Goal: Task Accomplishment & Management: Manage account settings

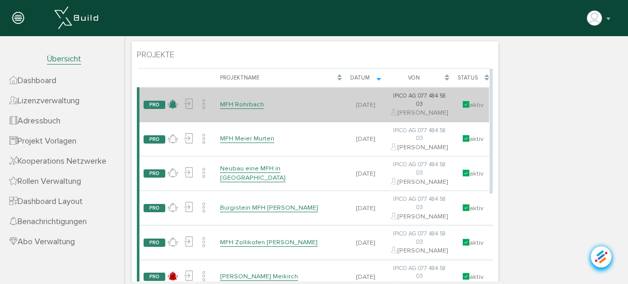
click at [172, 107] on icon at bounding box center [173, 104] width 10 height 15
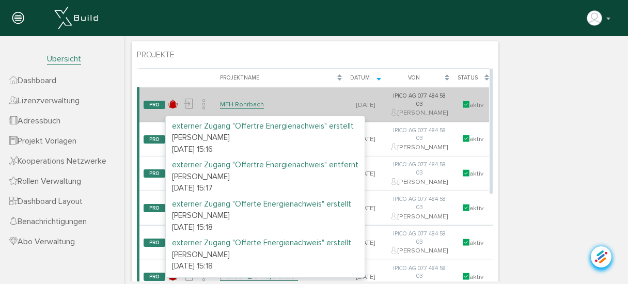
click at [248, 109] on link "MFH Rohrbach" at bounding box center [242, 104] width 44 height 9
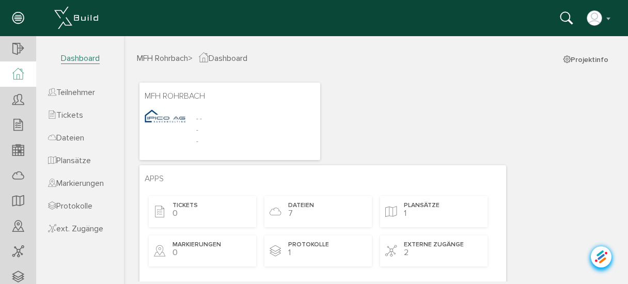
scroll to position [41, 0]
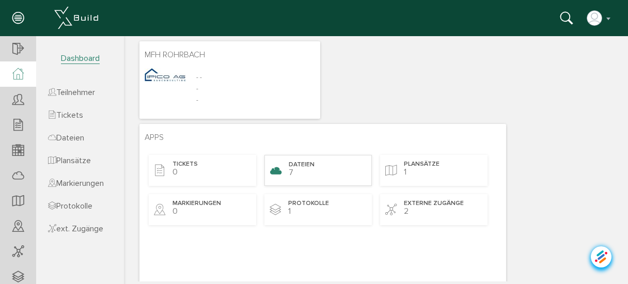
click at [303, 165] on span "Dateien" at bounding box center [302, 165] width 26 height 9
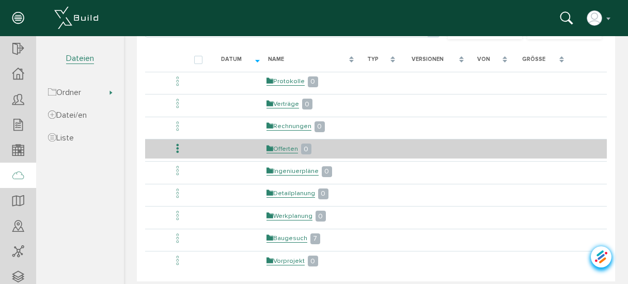
scroll to position [124, 0]
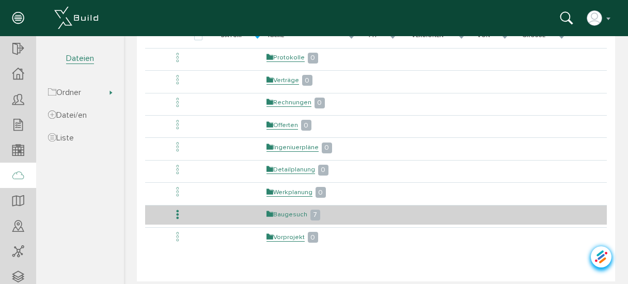
click at [290, 211] on link "Baugesuch" at bounding box center [287, 214] width 41 height 9
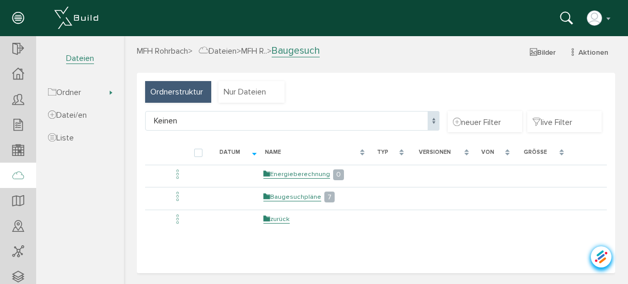
scroll to position [0, 0]
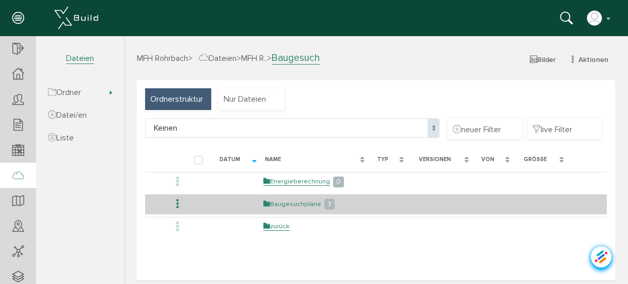
click at [296, 202] on link "Baugesuchpläne" at bounding box center [292, 204] width 58 height 9
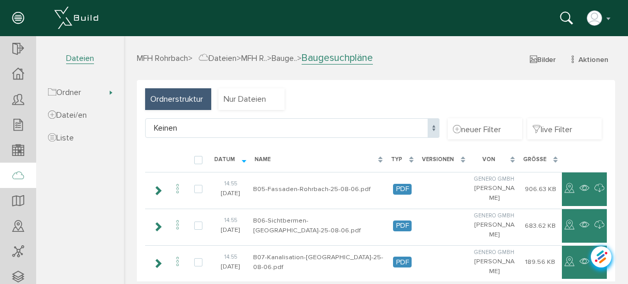
select select "D-6895f3995f6e88_27695643"
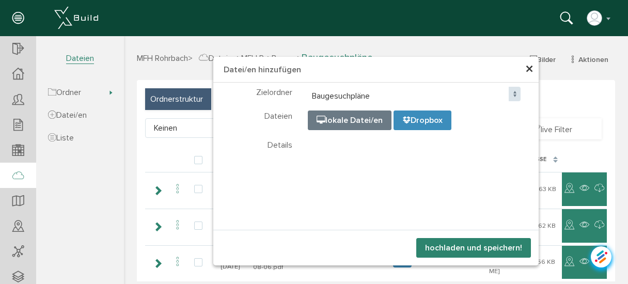
select select "D-6895f3995f6e88_27695643"
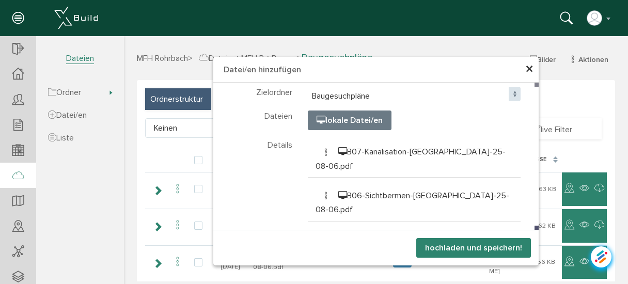
click at [465, 250] on button "hochladen und speichern!" at bounding box center [473, 248] width 115 height 20
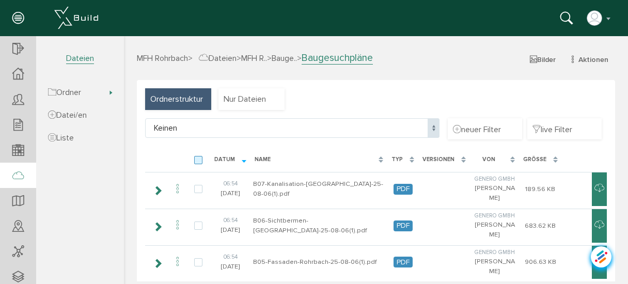
click at [200, 160] on label at bounding box center [200, 160] width 12 height 9
click at [200, 160] on input "checkbox" at bounding box center [197, 159] width 7 height 7
checkbox input "true"
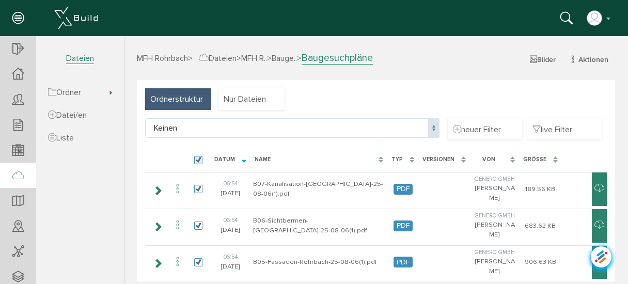
checkbox input "true"
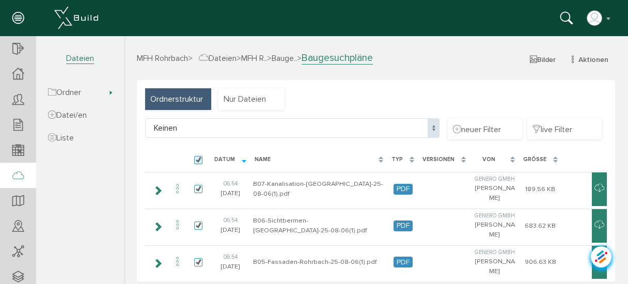
checkbox input "true"
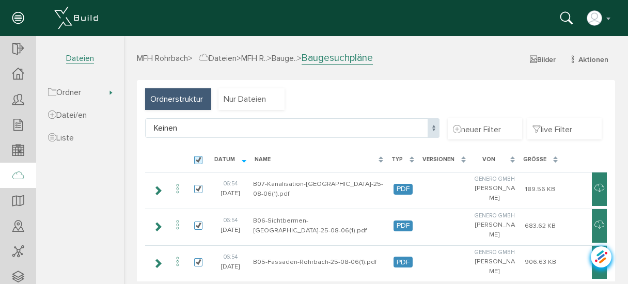
checkbox input "true"
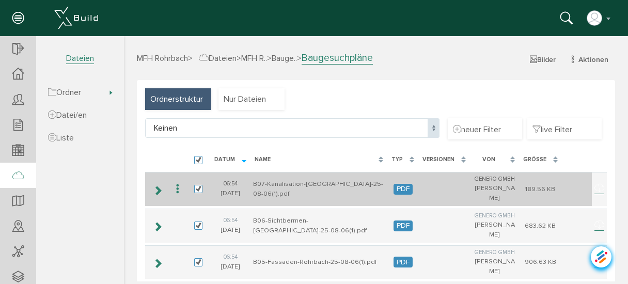
click at [180, 185] on icon at bounding box center [177, 189] width 12 height 14
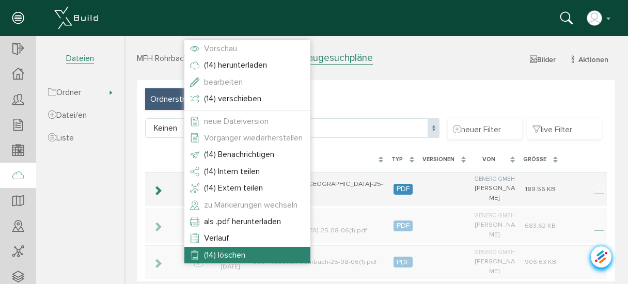
click at [228, 257] on span "(14) löschen" at bounding box center [224, 255] width 41 height 10
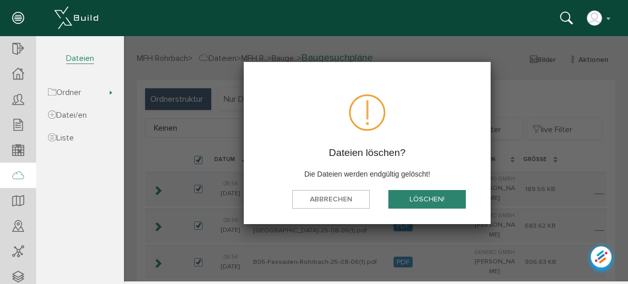
click at [420, 200] on button "löschen!" at bounding box center [426, 199] width 77 height 19
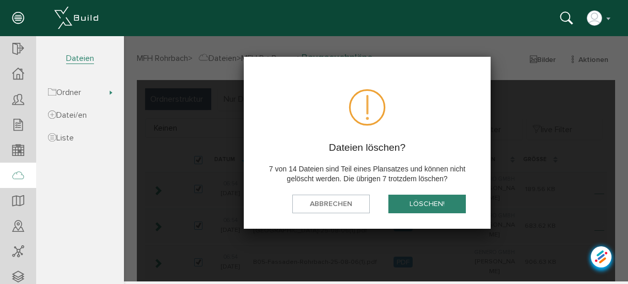
click at [412, 202] on button "löschen!" at bounding box center [426, 204] width 77 height 19
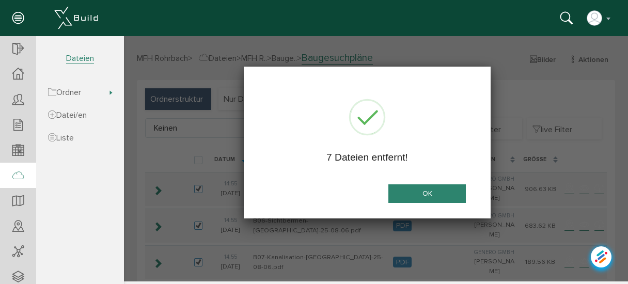
click at [417, 191] on button "OK" at bounding box center [426, 193] width 77 height 19
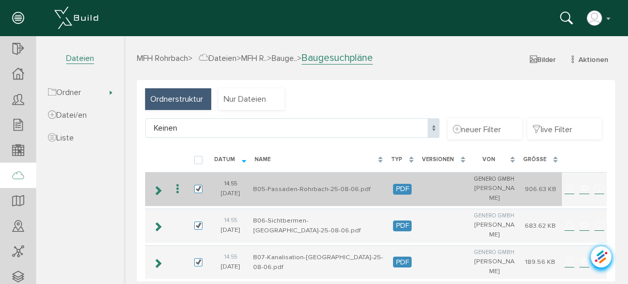
click at [176, 189] on icon at bounding box center [177, 189] width 12 height 14
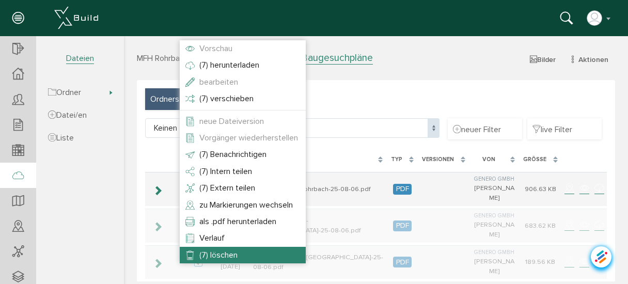
click at [222, 250] on span "(7) löschen" at bounding box center [218, 255] width 38 height 10
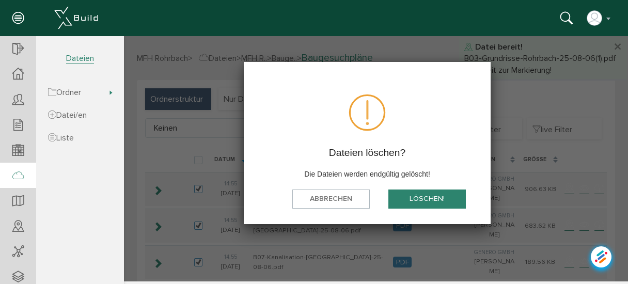
click at [416, 199] on button "löschen!" at bounding box center [426, 199] width 77 height 19
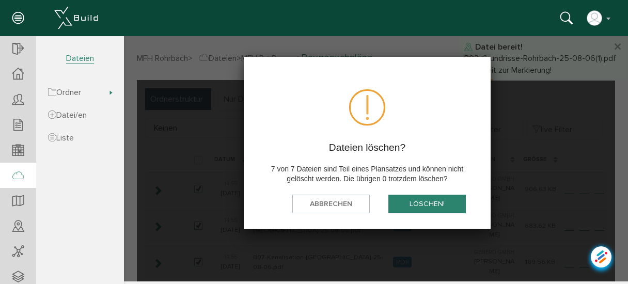
click at [416, 199] on button "löschen!" at bounding box center [426, 204] width 77 height 19
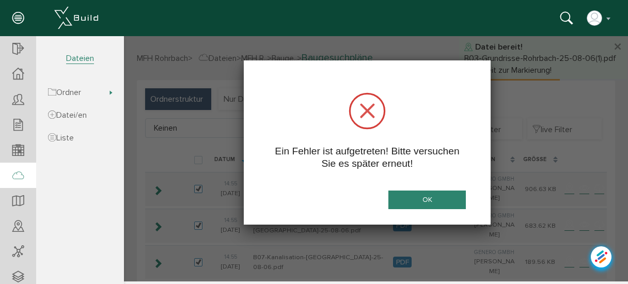
click at [416, 199] on button "OK" at bounding box center [426, 200] width 77 height 19
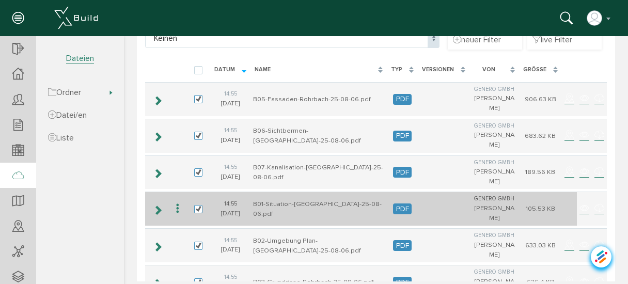
scroll to position [49, 0]
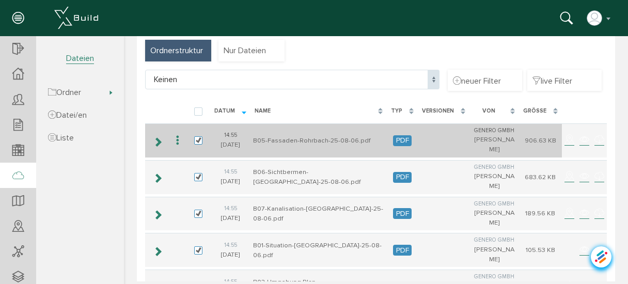
click at [178, 136] on icon at bounding box center [177, 141] width 12 height 14
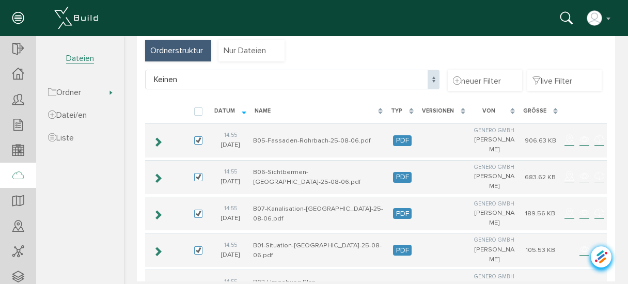
click at [196, 115] on div at bounding box center [198, 111] width 24 height 19
click at [197, 109] on label at bounding box center [200, 111] width 12 height 9
click at [197, 109] on input "checkbox" at bounding box center [197, 110] width 7 height 7
click at [197, 109] on label at bounding box center [200, 111] width 12 height 9
click at [197, 109] on input "checkbox" at bounding box center [197, 110] width 7 height 7
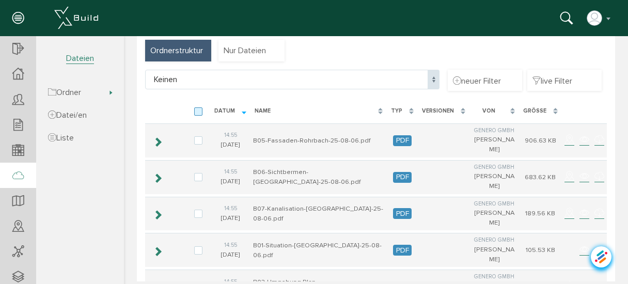
checkbox input "false"
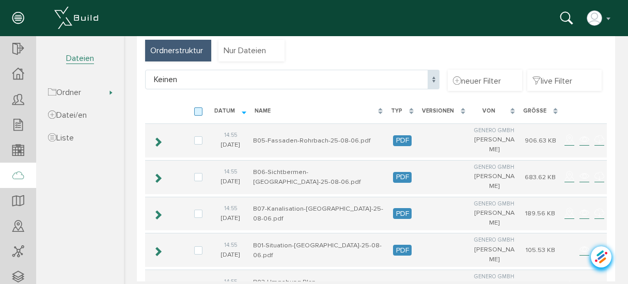
checkbox input "false"
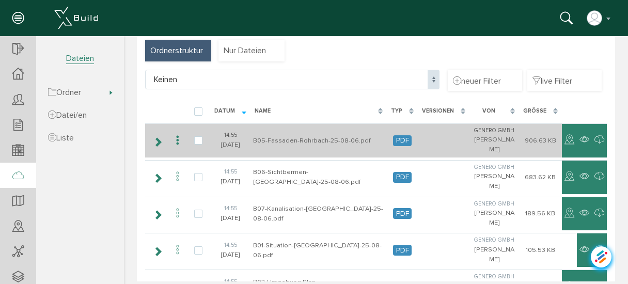
click at [177, 140] on icon at bounding box center [177, 141] width 12 height 14
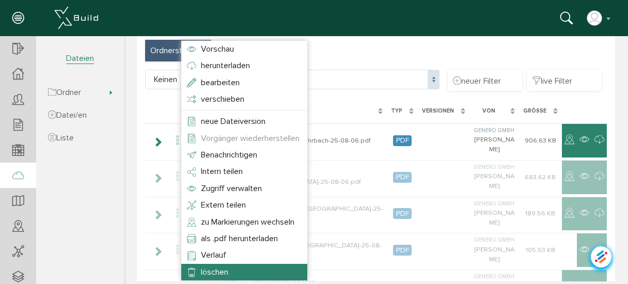
click at [212, 274] on span "löschen" at bounding box center [214, 272] width 27 height 10
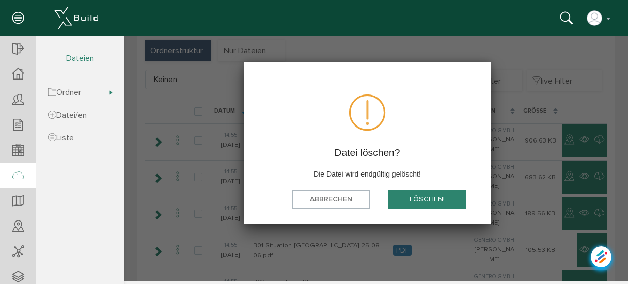
click at [415, 196] on button "löschen!" at bounding box center [426, 199] width 77 height 19
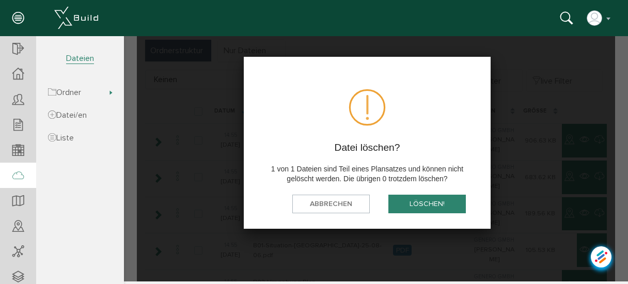
click at [415, 204] on button "löschen!" at bounding box center [426, 204] width 77 height 19
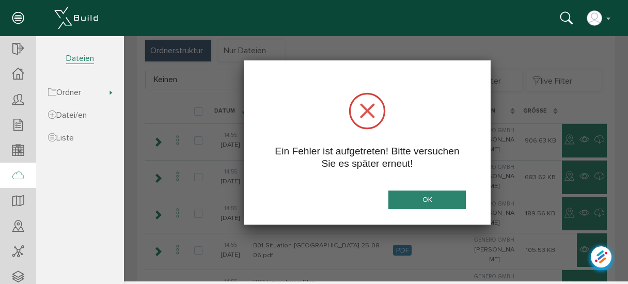
click at [415, 204] on button "OK" at bounding box center [426, 200] width 77 height 19
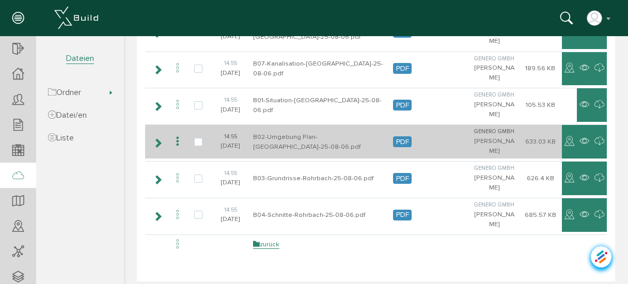
scroll to position [214, 0]
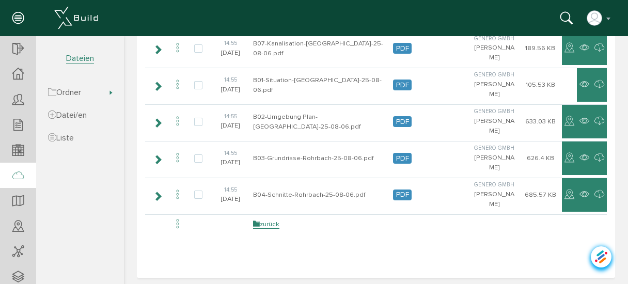
click at [229, 234] on table "Datum Name Typ Versionen Von Größe 14:[PHONE_NUMBER][DATE] B05-Fassaden-Rohrbac…" at bounding box center [376, 102] width 462 height 336
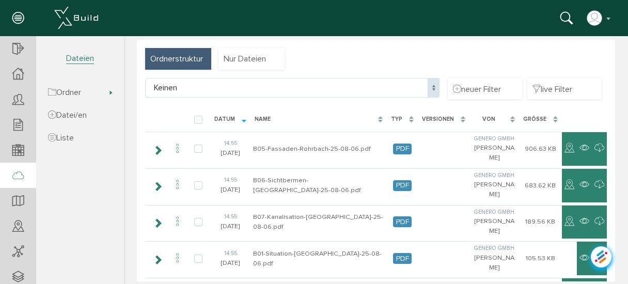
scroll to position [0, 0]
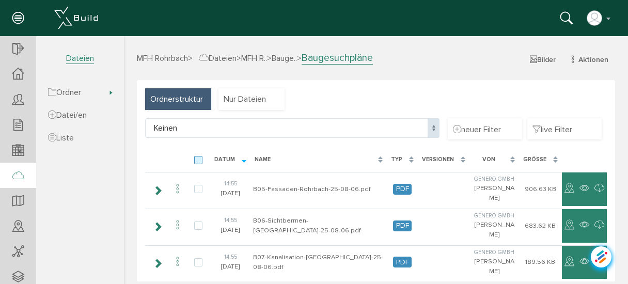
click at [199, 159] on label at bounding box center [200, 160] width 12 height 9
click at [199, 159] on input "checkbox" at bounding box center [197, 159] width 7 height 7
checkbox input "true"
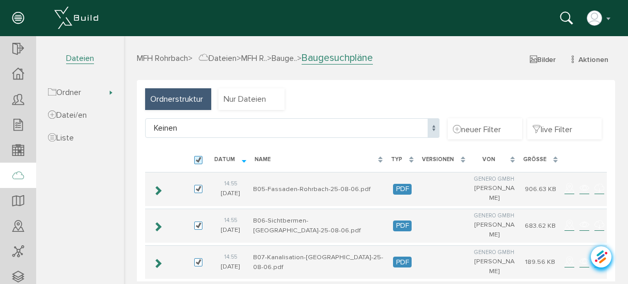
checkbox input "true"
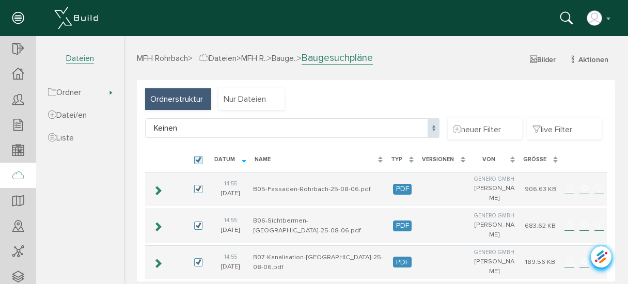
checkbox input "true"
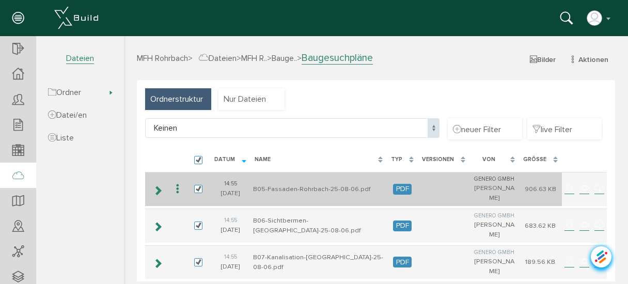
click at [178, 187] on icon at bounding box center [177, 189] width 12 height 14
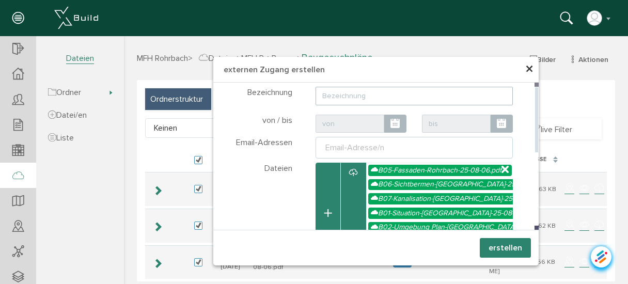
click at [353, 95] on input "text" at bounding box center [415, 96] width 198 height 19
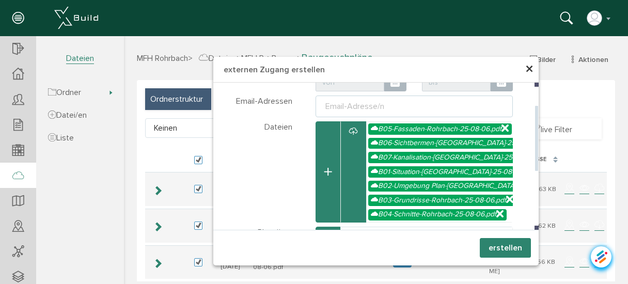
type input "Baueingabepläne PDF"
click at [392, 109] on ul "Email-Adresse/n" at bounding box center [415, 107] width 198 height 22
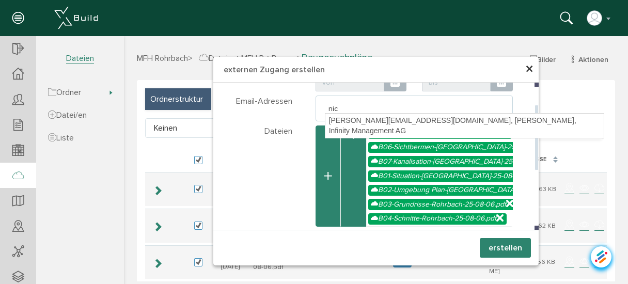
type input "nico"
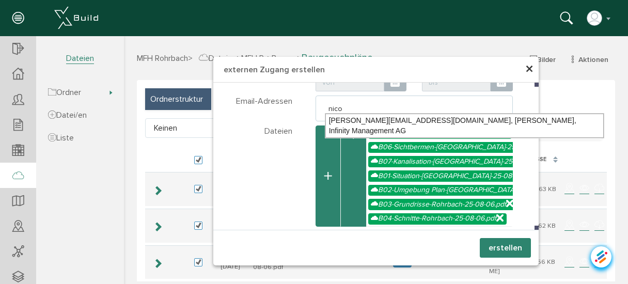
click at [391, 119] on div "[PERSON_NAME][EMAIL_ADDRESS][DOMAIN_NAME], [PERSON_NAME], Infinity Management AG" at bounding box center [464, 126] width 278 height 24
type textarea "[PERSON_NAME][EMAIL_ADDRESS][DOMAIN_NAME]"
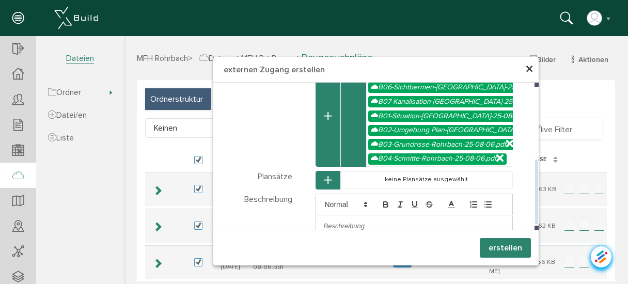
click at [366, 222] on p at bounding box center [414, 226] width 181 height 9
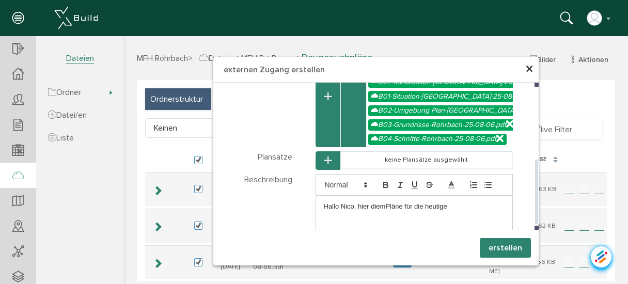
click at [379, 202] on p "Hallo Nico, hier diemPläne für die heutige" at bounding box center [414, 206] width 181 height 9
click at [383, 202] on p "[PERSON_NAME], hier die mPläne für die heutige" at bounding box center [414, 206] width 181 height 9
click at [394, 202] on p "Hallo Nico, hier die Pläne für die heutige" at bounding box center [414, 206] width 181 height 9
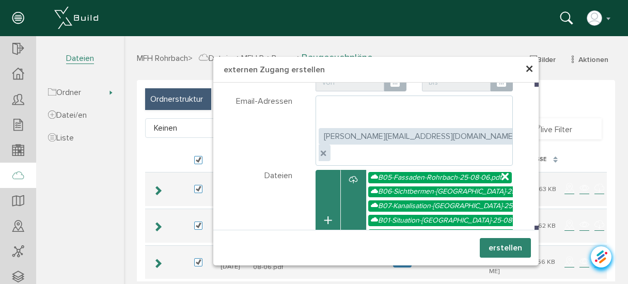
click at [526, 69] on span "×" at bounding box center [529, 69] width 8 height 20
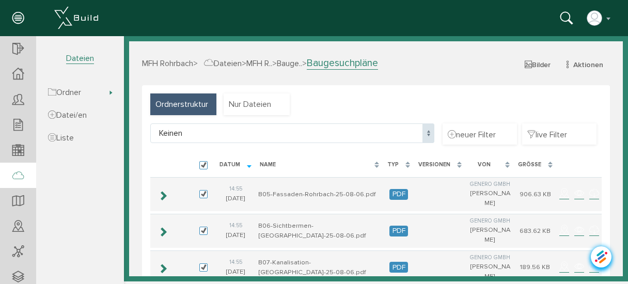
select select "D-6895f3995f6e88_27695643"
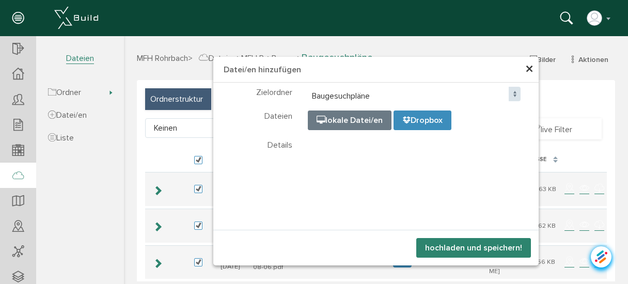
select select "D-6895f3995f6e88_27695643"
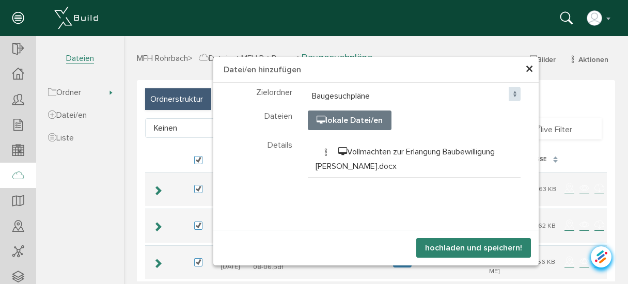
click at [473, 248] on button "hochladen und speichern!" at bounding box center [473, 248] width 115 height 20
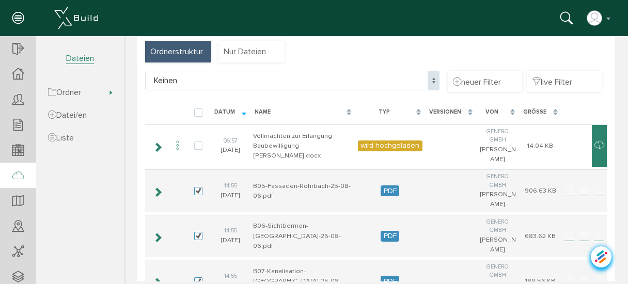
scroll to position [40, 0]
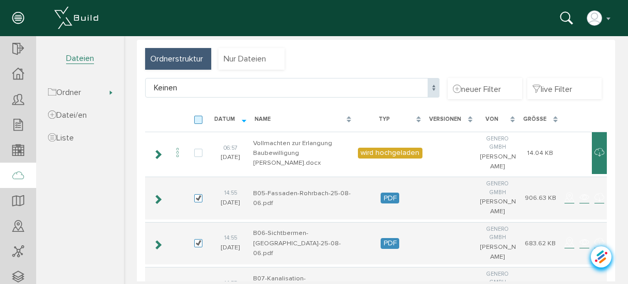
click at [196, 119] on label at bounding box center [200, 120] width 12 height 9
click at [196, 119] on input "checkbox" at bounding box center [197, 119] width 7 height 7
checkbox input "true"
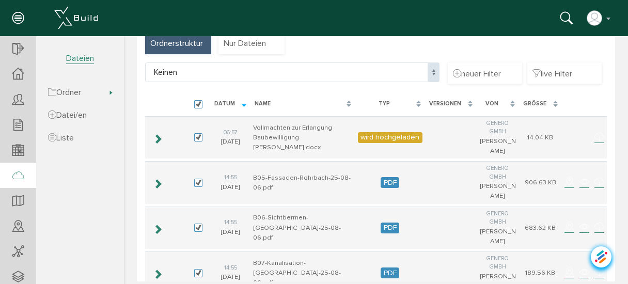
scroll to position [70, 0]
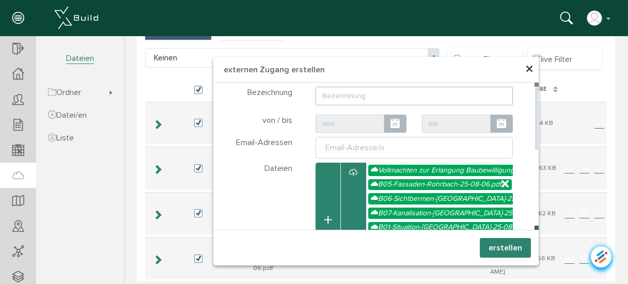
click at [392, 95] on input "text" at bounding box center [415, 96] width 198 height 19
type input "Baueingabepläne PDF"
click at [367, 144] on div "Email-Adresse/n" at bounding box center [354, 148] width 63 height 12
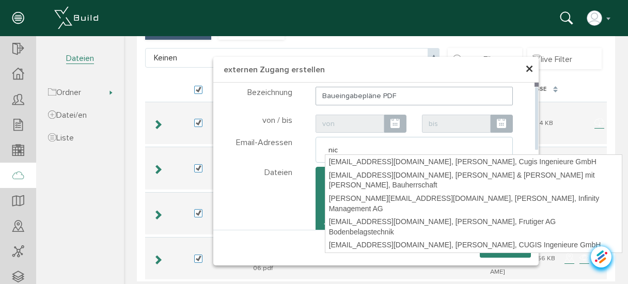
type input "nico"
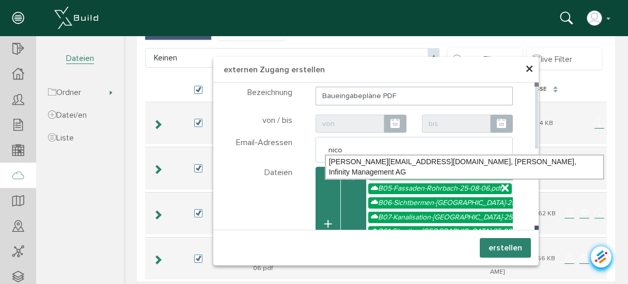
click at [358, 162] on div "[PERSON_NAME][EMAIL_ADDRESS][DOMAIN_NAME], [PERSON_NAME], Infinity Management AG" at bounding box center [464, 167] width 278 height 24
type textarea "[PERSON_NAME][EMAIL_ADDRESS][DOMAIN_NAME]"
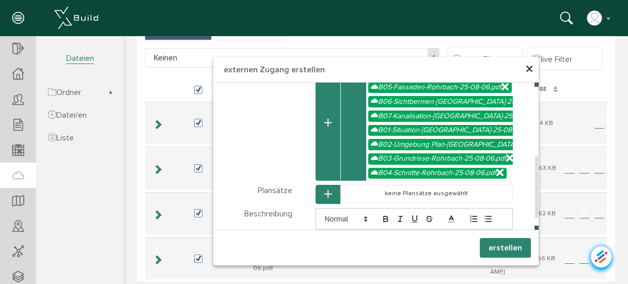
click at [366, 236] on p at bounding box center [414, 240] width 181 height 9
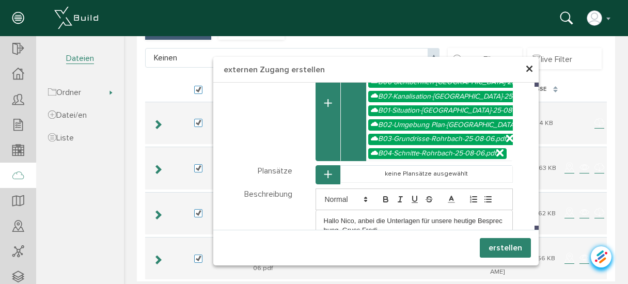
click at [504, 243] on button "erstellen" at bounding box center [505, 248] width 51 height 20
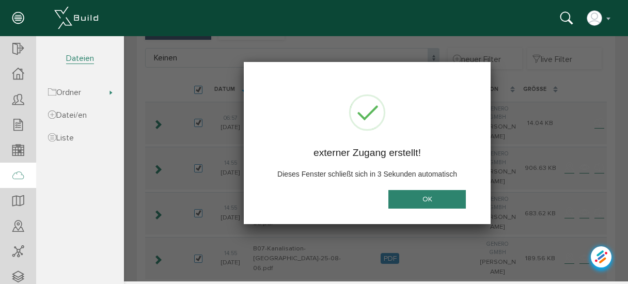
click at [423, 192] on button "OK" at bounding box center [426, 199] width 77 height 19
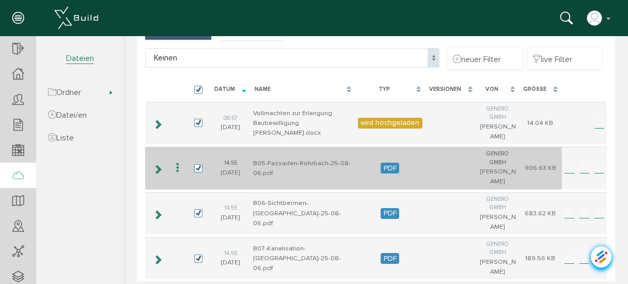
scroll to position [0, 0]
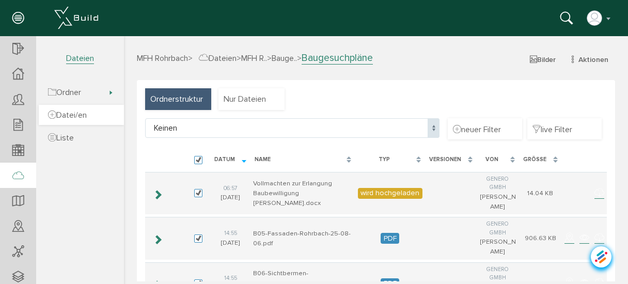
click at [70, 115] on span "Datei/en" at bounding box center [67, 115] width 39 height 10
select select "D-6895f3995f6e88_27695643"
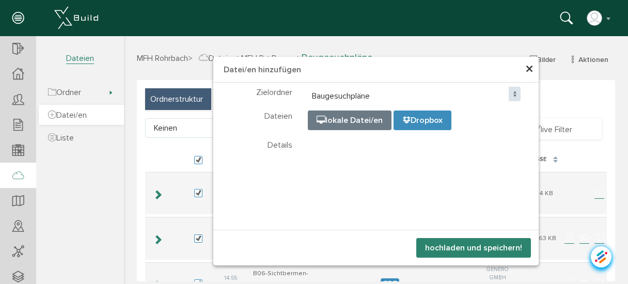
select select "D-6895f3995f6e88_27695643"
click at [527, 70] on span "×" at bounding box center [529, 69] width 8 height 20
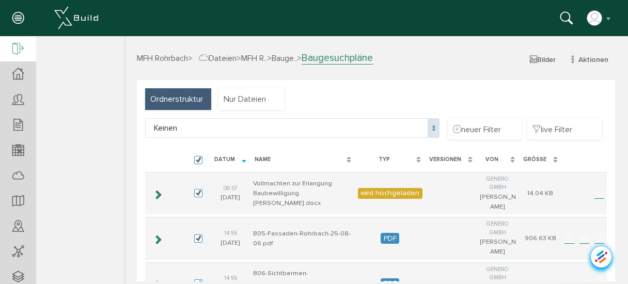
click at [15, 52] on icon at bounding box center [17, 49] width 11 height 14
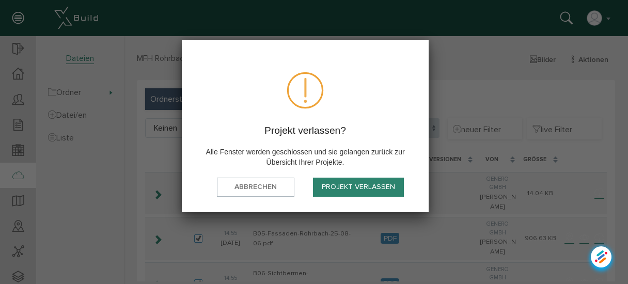
click at [344, 187] on button "Projekt verlassen" at bounding box center [358, 187] width 91 height 19
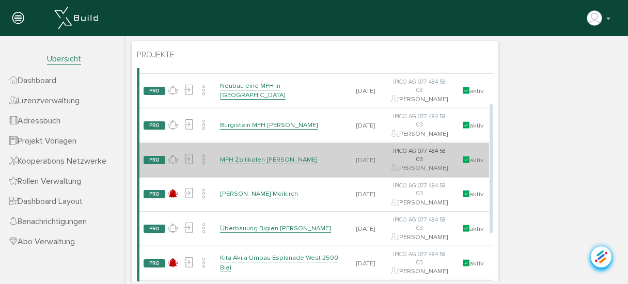
click at [241, 164] on link "MFH Zollikofen [PERSON_NAME]" at bounding box center [269, 159] width 98 height 9
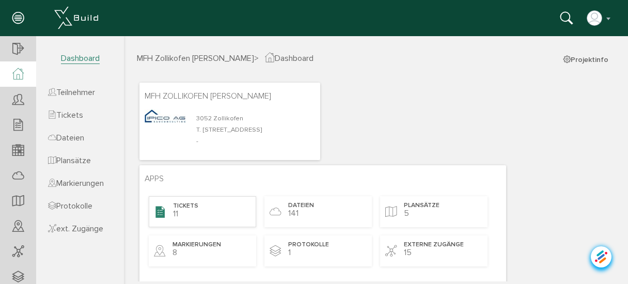
scroll to position [41, 0]
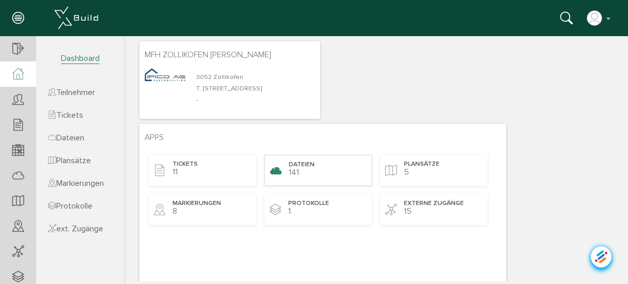
click at [296, 166] on span "Dateien" at bounding box center [302, 165] width 26 height 9
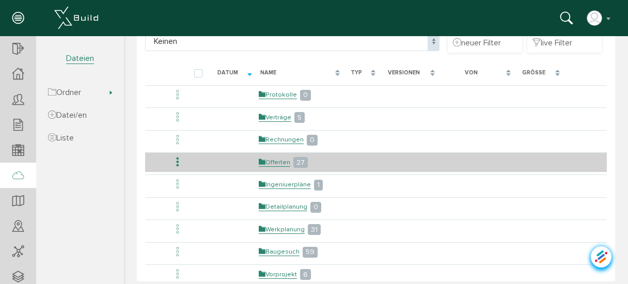
scroll to position [124, 0]
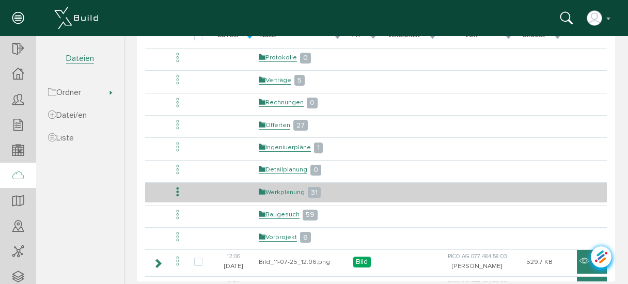
click at [279, 188] on link "Werkplanung" at bounding box center [282, 192] width 46 height 9
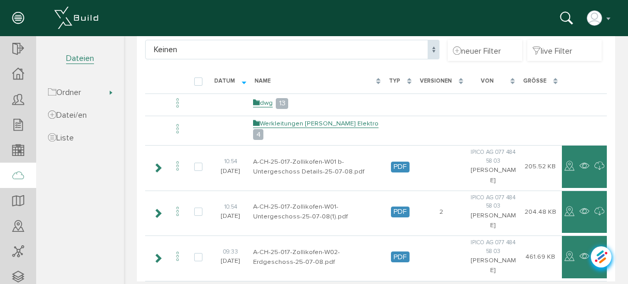
scroll to position [83, 0]
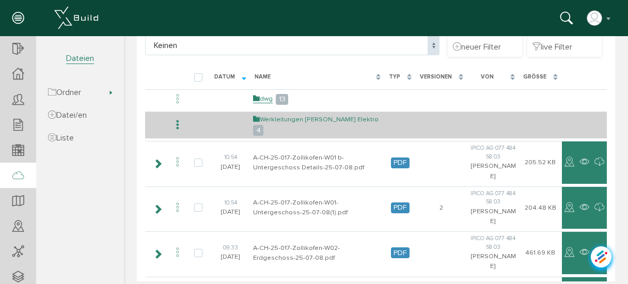
click at [316, 121] on link "Werkleitungen [PERSON_NAME] Elektro" at bounding box center [316, 119] width 126 height 9
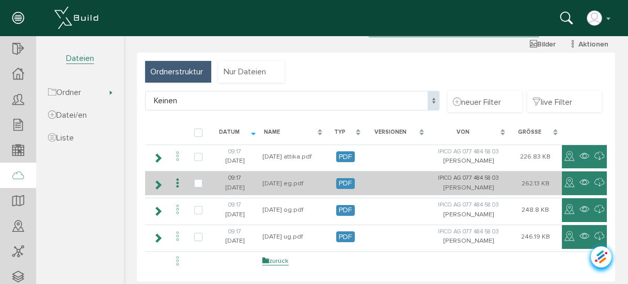
scroll to position [41, 0]
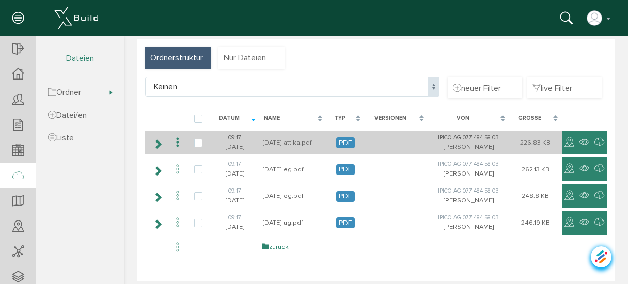
click at [176, 140] on icon at bounding box center [177, 143] width 12 height 14
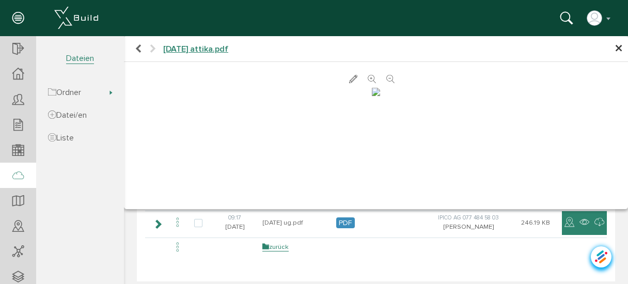
scroll to position [0, 0]
click at [615, 51] on span "×" at bounding box center [619, 49] width 8 height 20
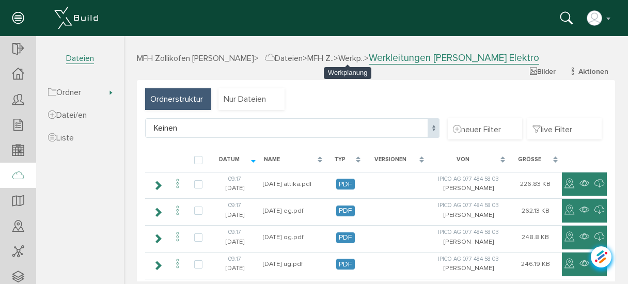
click at [349, 57] on span "Werkp.." at bounding box center [351, 58] width 26 height 10
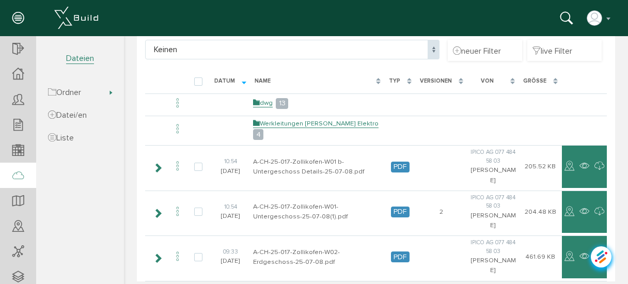
scroll to position [83, 0]
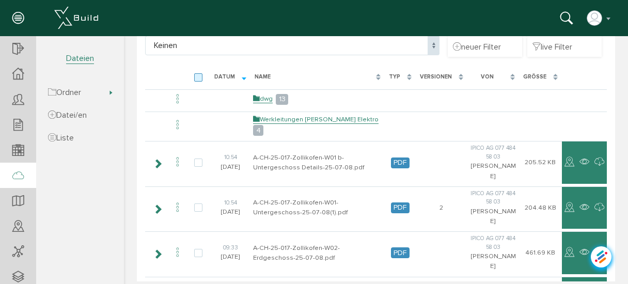
click at [199, 76] on label at bounding box center [200, 77] width 12 height 9
click at [199, 76] on input "checkbox" at bounding box center [197, 76] width 7 height 7
checkbox input "true"
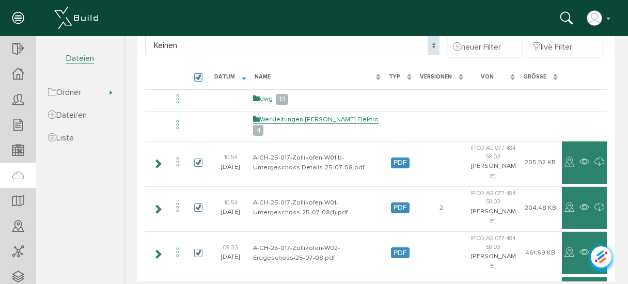
checkbox input "true"
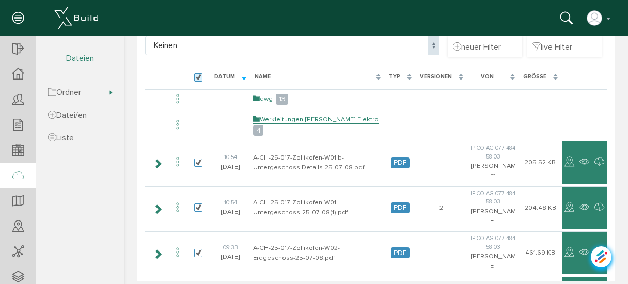
checkbox input "true"
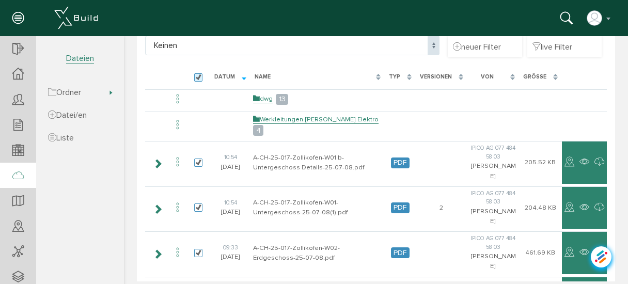
checkbox input "true"
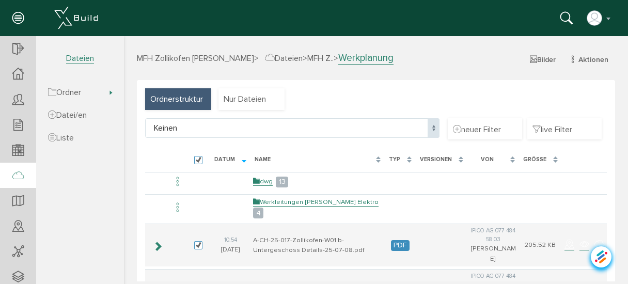
scroll to position [41, 0]
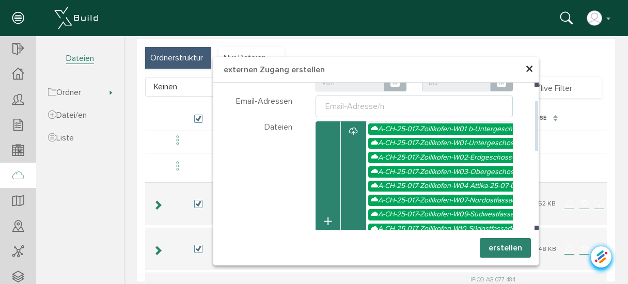
click at [325, 209] on button "button" at bounding box center [328, 221] width 25 height 201
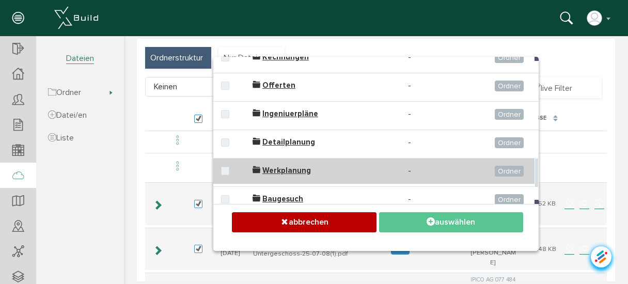
click at [290, 166] on span "Werkplanung" at bounding box center [286, 170] width 49 height 9
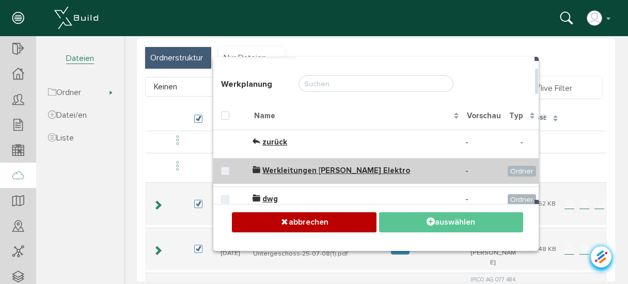
click at [303, 167] on span "Werkleitungen [PERSON_NAME] Elektro" at bounding box center [336, 170] width 148 height 9
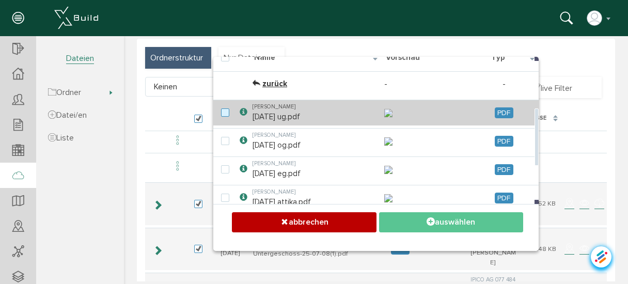
click at [223, 116] on label at bounding box center [227, 112] width 12 height 9
click at [223, 115] on input "checkbox" at bounding box center [224, 111] width 7 height 7
checkbox input "true"
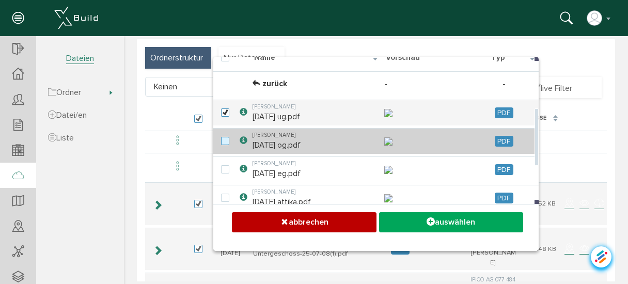
click at [223, 146] on label at bounding box center [227, 141] width 12 height 9
click at [223, 144] on input "checkbox" at bounding box center [224, 140] width 7 height 7
checkbox input "true"
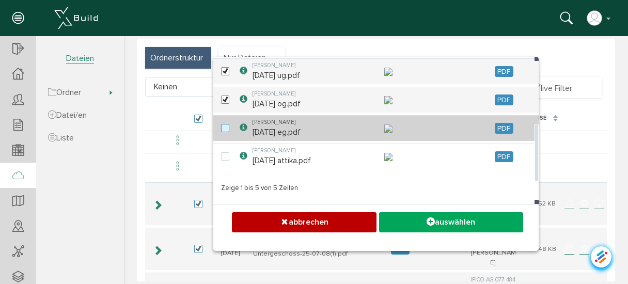
click at [224, 133] on label at bounding box center [227, 128] width 12 height 9
click at [224, 131] on input "checkbox" at bounding box center [224, 127] width 7 height 7
checkbox input "true"
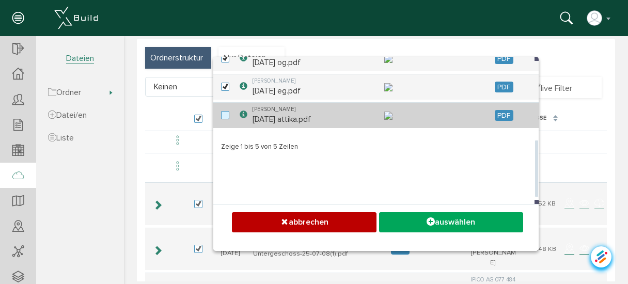
click at [224, 120] on label at bounding box center [227, 115] width 12 height 9
click at [224, 118] on input "checkbox" at bounding box center [224, 114] width 7 height 7
checkbox input "true"
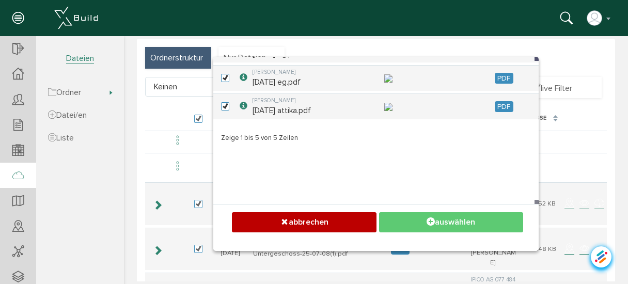
click at [427, 220] on icon at bounding box center [431, 222] width 8 height 10
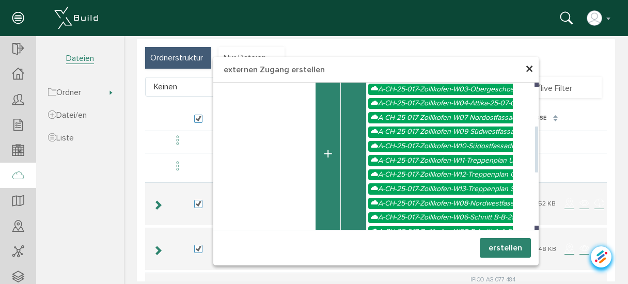
click at [326, 153] on button "button" at bounding box center [328, 154] width 25 height 230
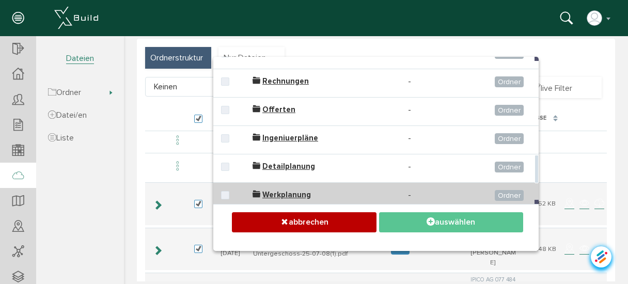
click at [285, 192] on span "Werkplanung" at bounding box center [286, 194] width 49 height 9
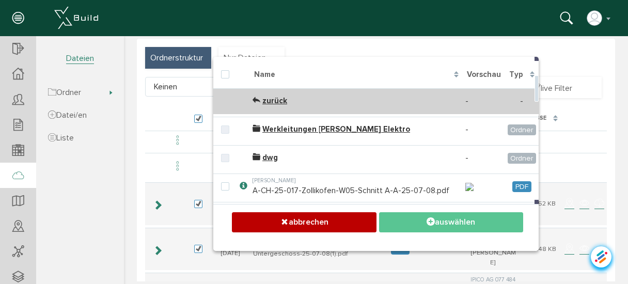
click at [273, 101] on span "zurück" at bounding box center [274, 100] width 25 height 9
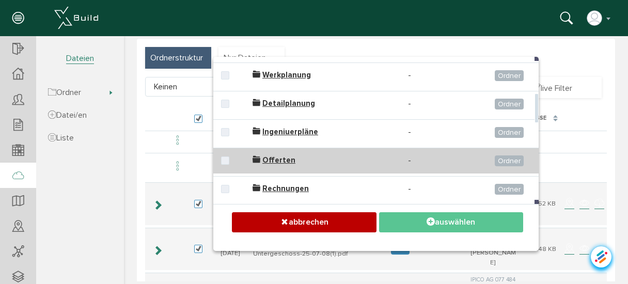
click at [275, 158] on span "Offerten" at bounding box center [278, 159] width 33 height 9
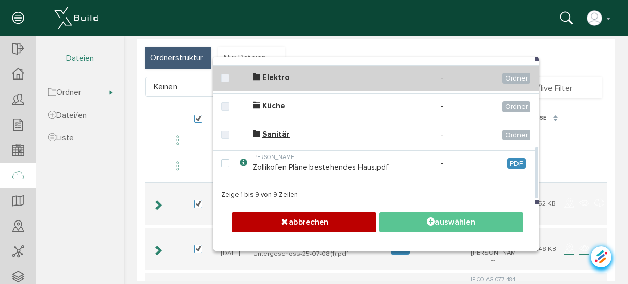
click at [277, 76] on span "Elektro" at bounding box center [275, 77] width 27 height 9
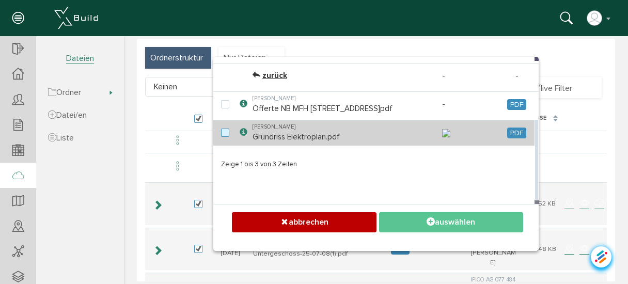
click at [223, 138] on label at bounding box center [227, 133] width 12 height 9
click at [223, 135] on input "checkbox" at bounding box center [224, 132] width 7 height 7
checkbox input "true"
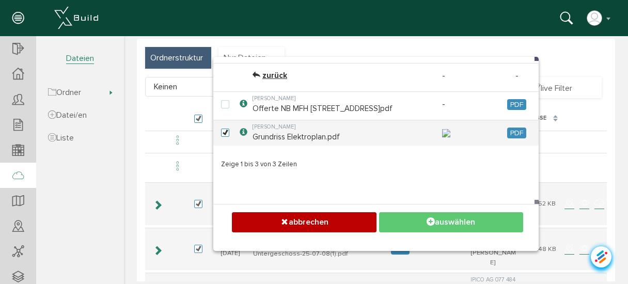
click at [440, 216] on button "auswählen" at bounding box center [451, 222] width 144 height 20
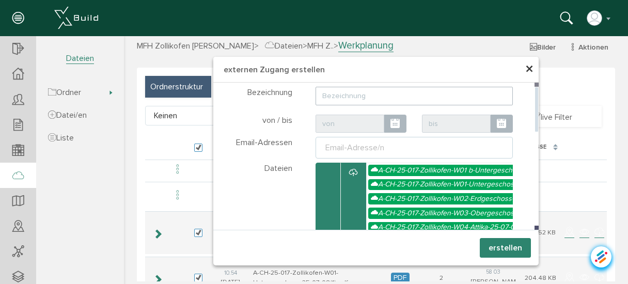
scroll to position [0, 0]
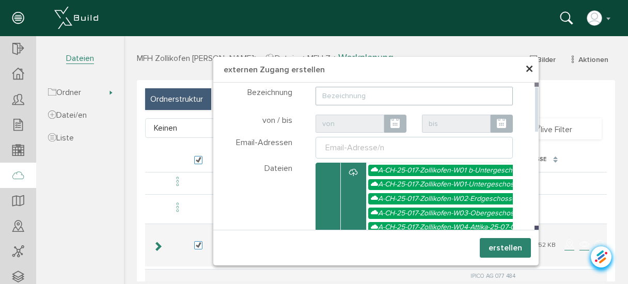
click at [353, 95] on input "text" at bounding box center [415, 96] width 198 height 19
click at [352, 95] on input "Unterlgane Werkplanung" at bounding box center [415, 96] width 198 height 19
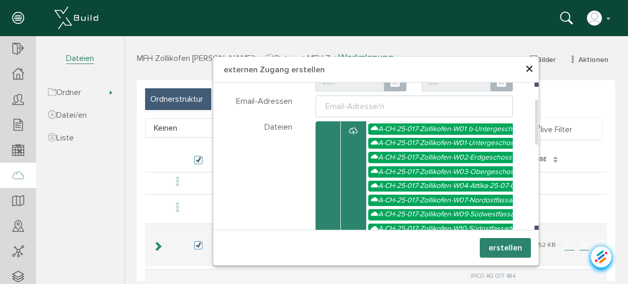
click at [351, 106] on div "Email-Adresse/n" at bounding box center [354, 106] width 63 height 12
type input "Unterlagen Werkplanung"
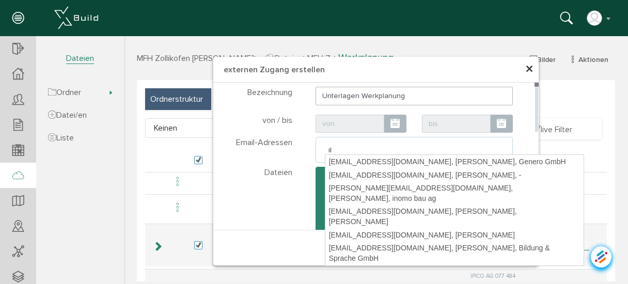
type input "i"
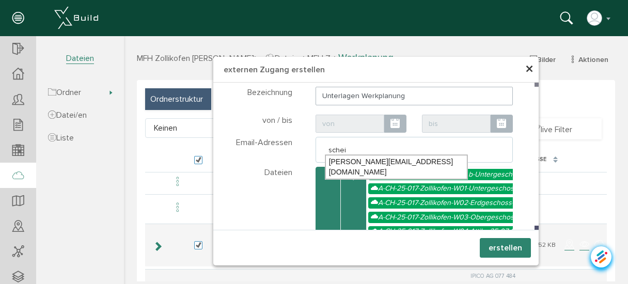
click at [349, 159] on div "[PERSON_NAME][EMAIL_ADDRESS][DOMAIN_NAME]" at bounding box center [396, 167] width 142 height 24
type input "[PERSON_NAME][EMAIL_ADDRESS][DOMAIN_NAME]"
type textarea "[PERSON_NAME][EMAIL_ADDRESS][DOMAIN_NAME]"
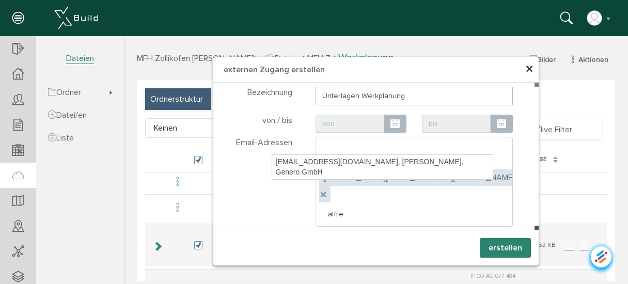
type input "[PERSON_NAME]"
click at [349, 159] on div "[EMAIL_ADDRESS][DOMAIN_NAME], [PERSON_NAME], Genero GmbH" at bounding box center [387, 166] width 220 height 23
type textarea "[PERSON_NAME][EMAIL_ADDRESS][DOMAIN_NAME],[EMAIL_ADDRESS][DOMAIN_NAME]"
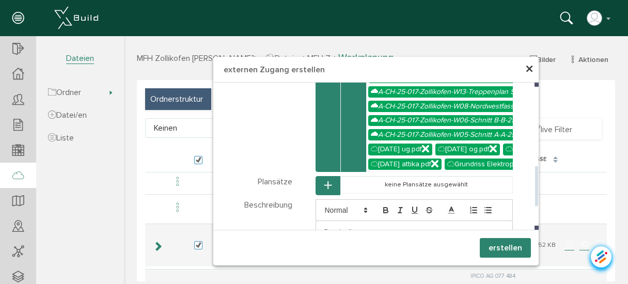
click at [391, 227] on p at bounding box center [414, 231] width 181 height 9
click at [398, 227] on p "Hallo Iliana, hier die gwünsten Dateien. Gruss Fredi" at bounding box center [414, 231] width 181 height 9
click at [395, 227] on p "Hallo Iliana, hier die gwünsten Dateien. Gruss Fredi" at bounding box center [414, 231] width 181 height 9
click at [399, 227] on p "Hallo Iliana, hier die gwünsten Dateien. Gruss Fredi" at bounding box center [414, 231] width 181 height 9
click at [386, 227] on p "Hallo Iliana, hier die gwünschten Dateien. Gruss Fredi" at bounding box center [414, 231] width 181 height 9
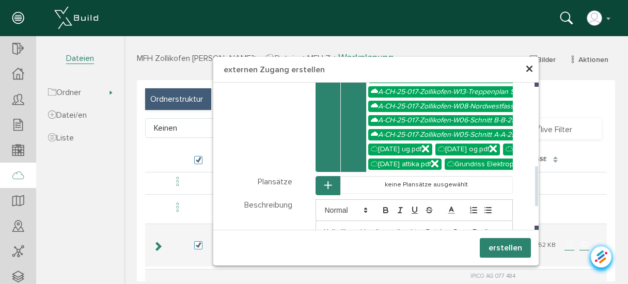
click at [423, 221] on div "Hallo Iliana, hier die gewünschten Dateien. Gruss Fredi" at bounding box center [414, 232] width 197 height 22
drag, startPoint x: 394, startPoint y: 207, endPoint x: 390, endPoint y: 217, distance: 10.9
click at [390, 221] on div "Hallo Iliana, hier die gewünschten Dateien. Gruss Fredi" at bounding box center [415, 247] width 198 height 52
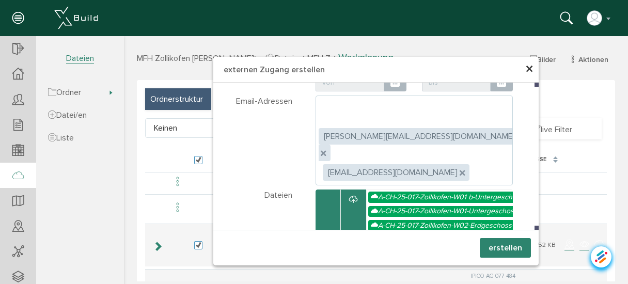
click at [504, 245] on button "erstellen" at bounding box center [505, 248] width 51 height 20
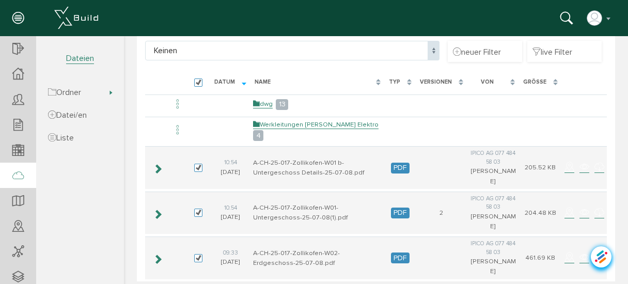
scroll to position [41, 0]
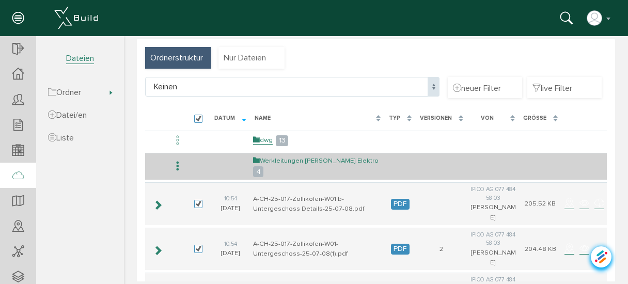
click at [323, 160] on link "Werkleitungen [PERSON_NAME] Elektro" at bounding box center [316, 161] width 126 height 9
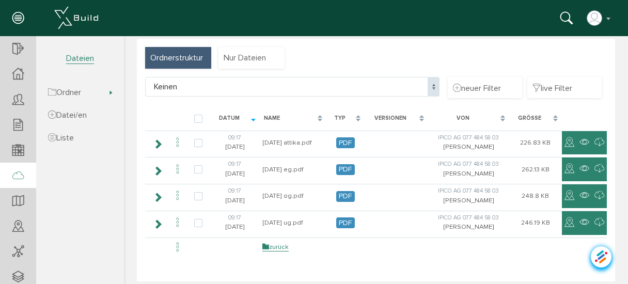
scroll to position [0, 0]
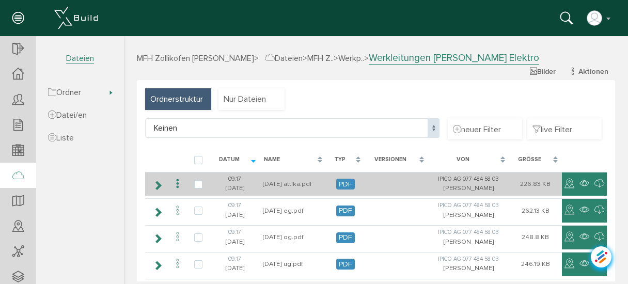
click at [175, 183] on icon at bounding box center [177, 184] width 12 height 14
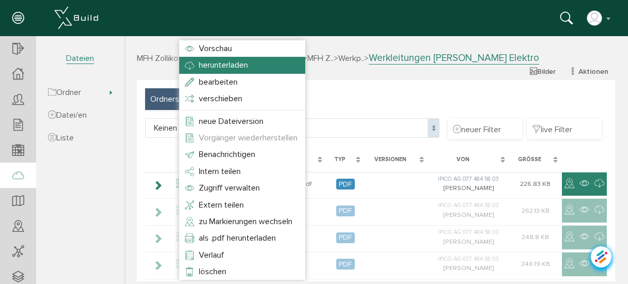
click at [205, 64] on span "herunterladen" at bounding box center [223, 65] width 49 height 10
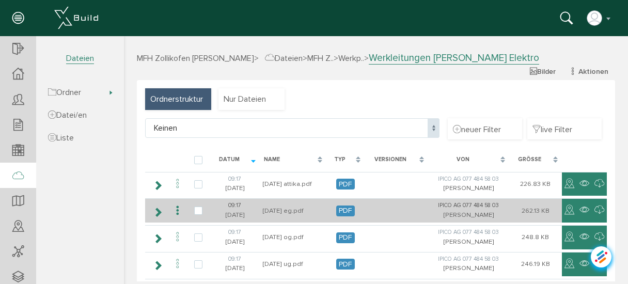
scroll to position [41, 0]
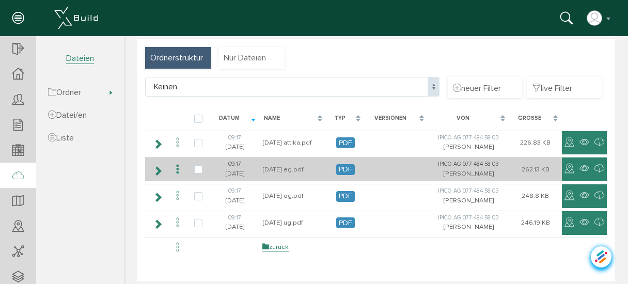
click at [178, 171] on icon at bounding box center [177, 170] width 12 height 14
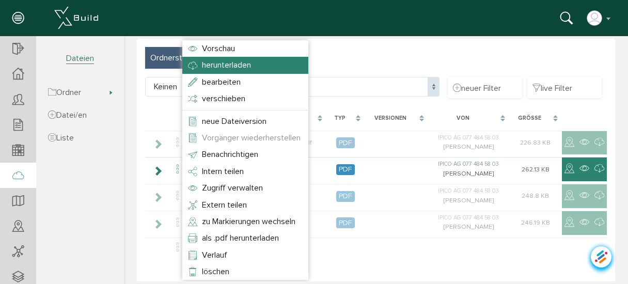
click at [211, 64] on span "herunterladen" at bounding box center [226, 65] width 49 height 10
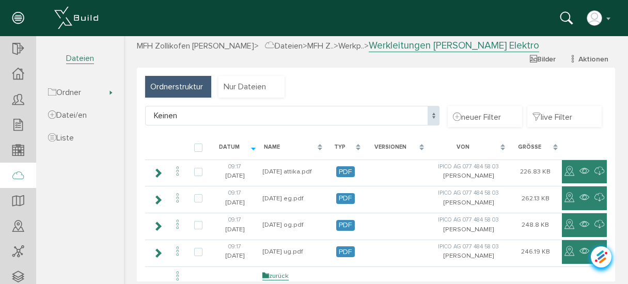
scroll to position [0, 0]
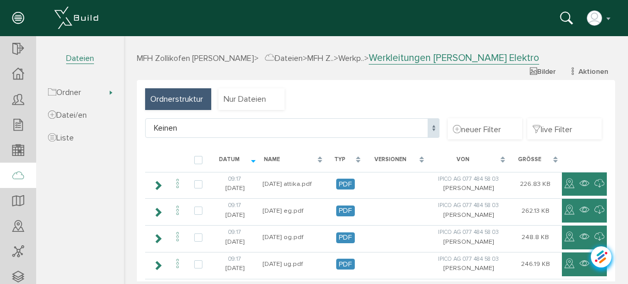
click at [17, 16] on icon at bounding box center [17, 18] width 11 height 14
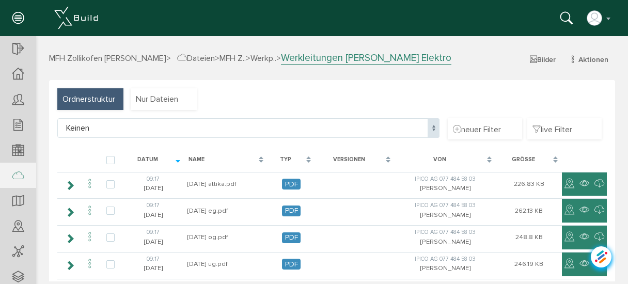
click at [17, 16] on icon at bounding box center [17, 18] width 11 height 14
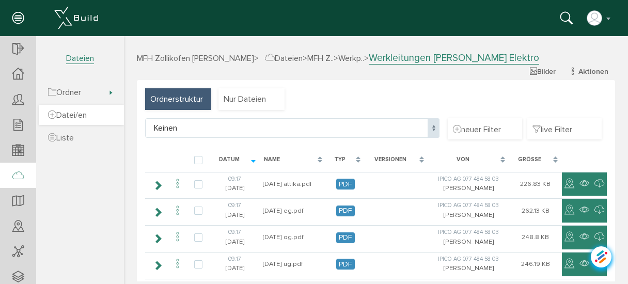
click at [75, 114] on span "Datei/en" at bounding box center [67, 115] width 39 height 10
select select "D-687751b7a3b787_22705825"
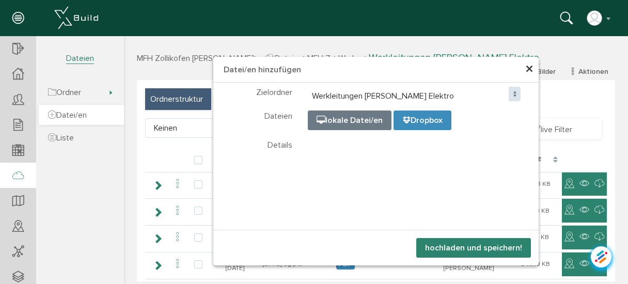
select select "D-687751b7a3b787_22705825"
click at [528, 72] on span "×" at bounding box center [529, 69] width 8 height 20
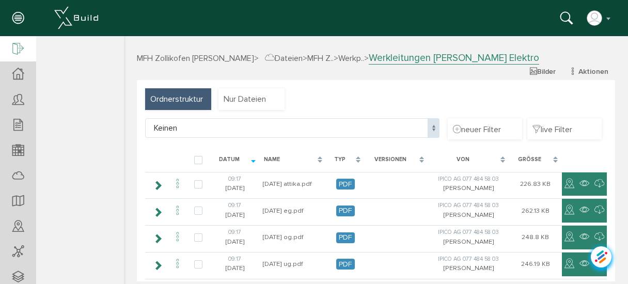
click at [20, 49] on icon at bounding box center [17, 49] width 11 height 14
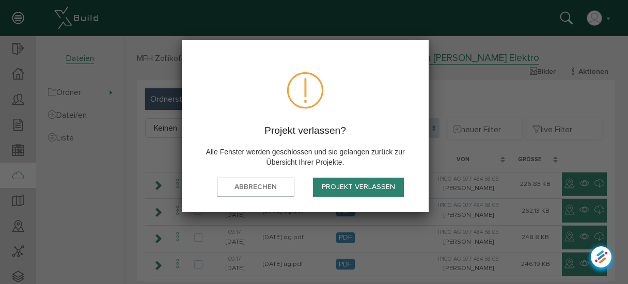
click at [367, 181] on button "Projekt verlassen" at bounding box center [358, 187] width 91 height 19
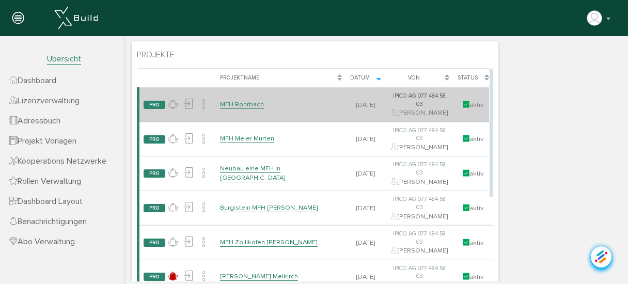
click at [233, 108] on link "MFH Rohrbach" at bounding box center [242, 104] width 44 height 9
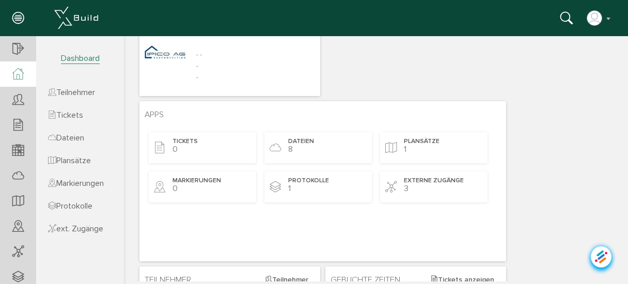
scroll to position [83, 0]
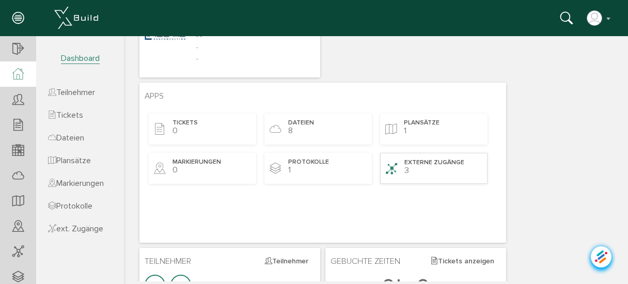
click at [434, 163] on span "externe Zugänge" at bounding box center [434, 163] width 60 height 9
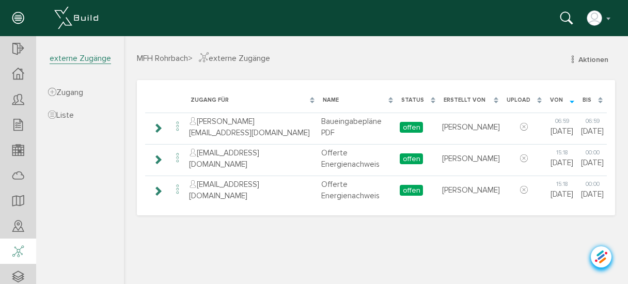
click at [19, 255] on icon at bounding box center [17, 252] width 11 height 14
click at [79, 90] on span "Zugang" at bounding box center [65, 92] width 35 height 10
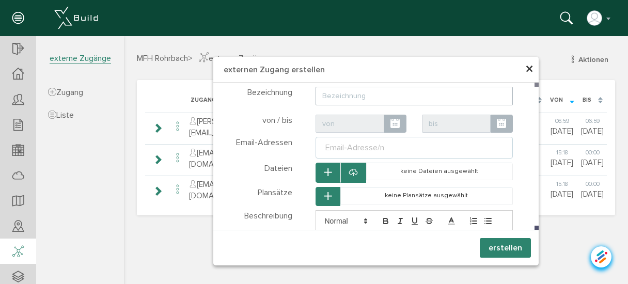
click at [529, 69] on span "×" at bounding box center [529, 69] width 8 height 20
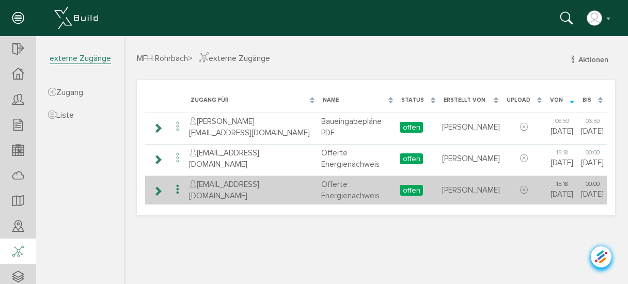
click at [177, 186] on icon at bounding box center [177, 190] width 12 height 14
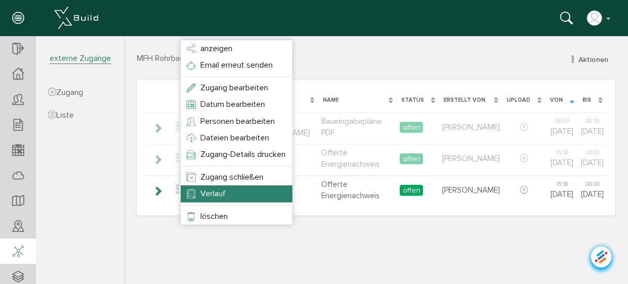
click at [227, 193] on li "Verlauf" at bounding box center [237, 193] width 112 height 17
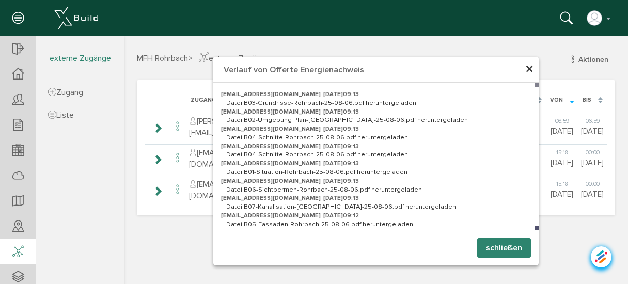
click at [530, 70] on span "×" at bounding box center [529, 69] width 8 height 20
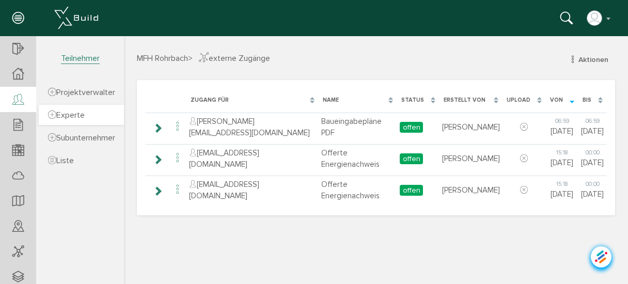
click at [77, 115] on span "Experte" at bounding box center [66, 115] width 37 height 10
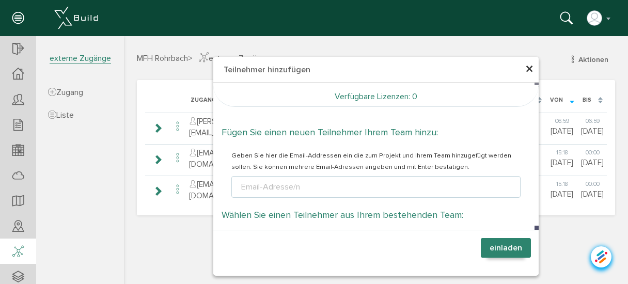
click at [528, 68] on span "×" at bounding box center [529, 69] width 8 height 20
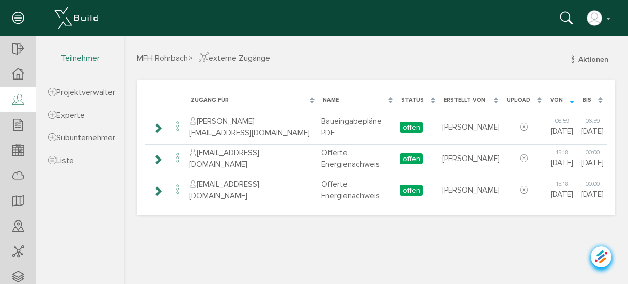
click at [19, 101] on icon at bounding box center [17, 100] width 11 height 14
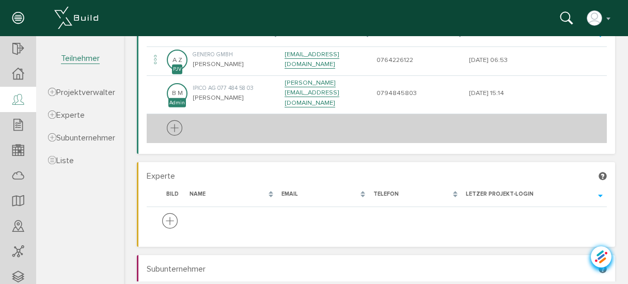
scroll to position [61, 0]
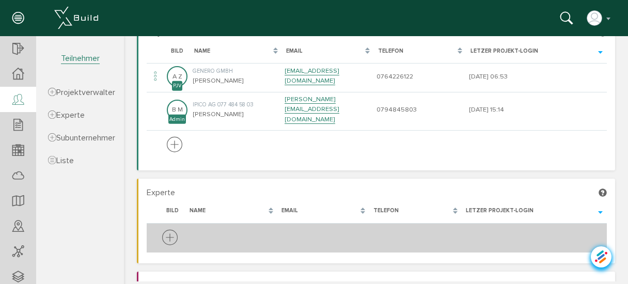
click at [168, 229] on icon at bounding box center [169, 238] width 15 height 19
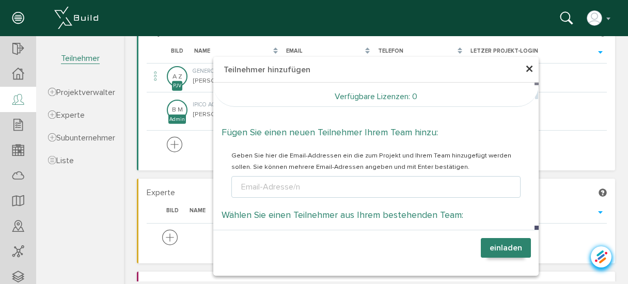
click at [292, 181] on div "Email-Adresse/n" at bounding box center [270, 187] width 63 height 12
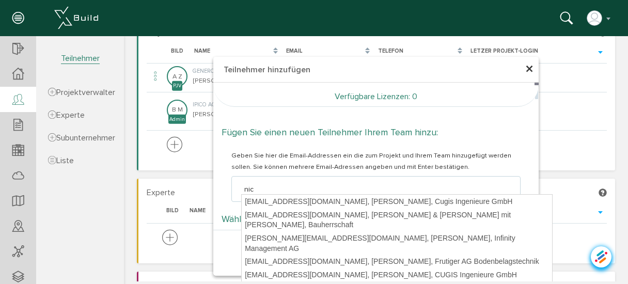
type input "nico"
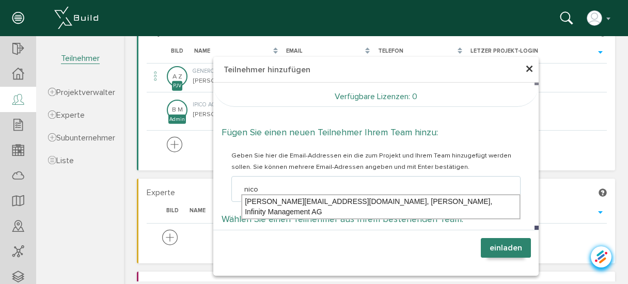
click at [282, 201] on div "[PERSON_NAME][EMAIL_ADDRESS][DOMAIN_NAME], [PERSON_NAME], Infinity Management AG" at bounding box center [381, 207] width 278 height 24
type textarea "[PERSON_NAME][EMAIL_ADDRESS][DOMAIN_NAME]"
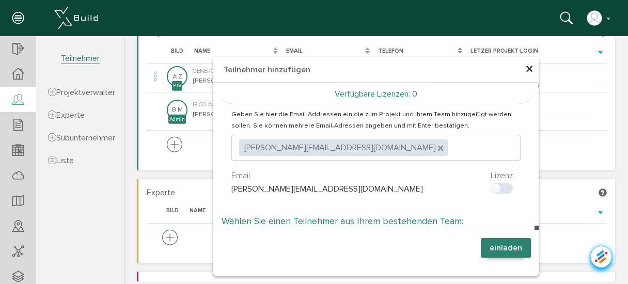
click at [498, 245] on button "einladen" at bounding box center [506, 248] width 50 height 20
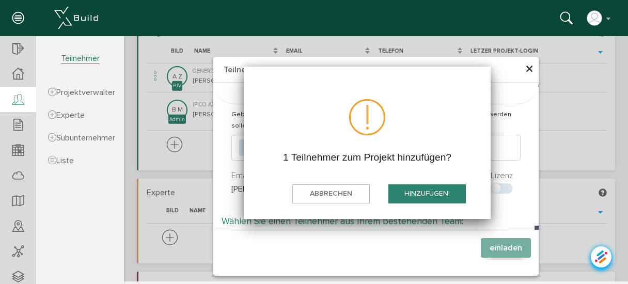
scroll to position [0, 0]
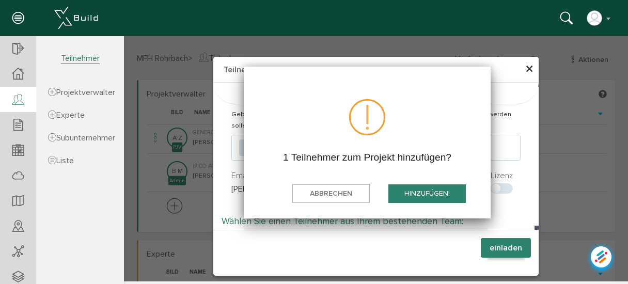
click at [415, 192] on button "hinzufügen!" at bounding box center [426, 193] width 77 height 19
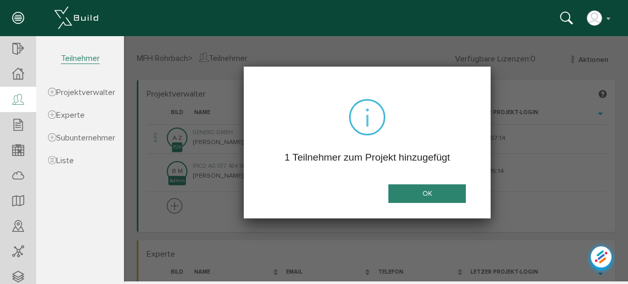
click at [434, 193] on button "OK" at bounding box center [426, 193] width 77 height 19
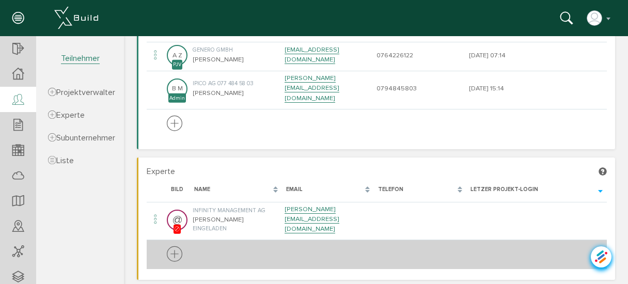
scroll to position [124, 0]
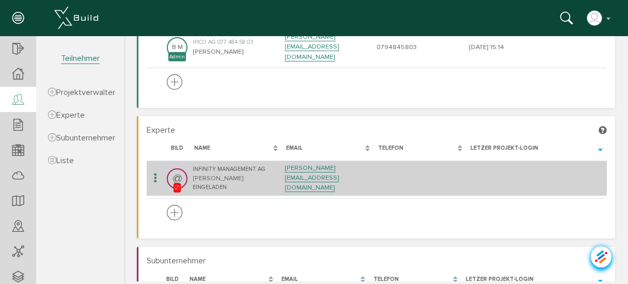
click at [153, 171] on icon at bounding box center [155, 178] width 12 height 14
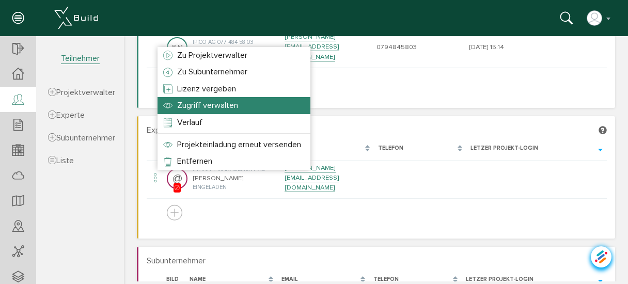
click at [187, 106] on span "Zugriff verwalten" at bounding box center [207, 105] width 61 height 10
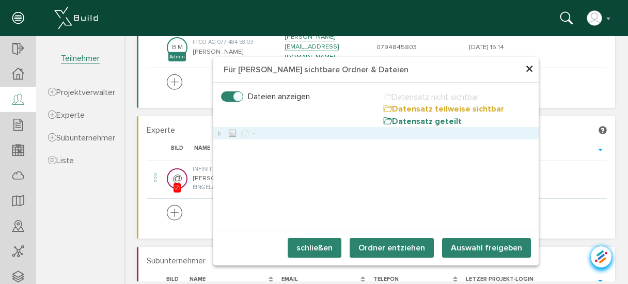
click at [215, 134] on icon at bounding box center [219, 133] width 12 height 12
click at [229, 132] on icon at bounding box center [232, 133] width 12 height 12
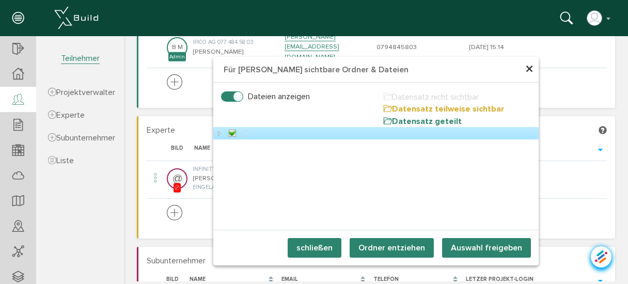
click at [213, 134] on icon at bounding box center [219, 133] width 12 height 12
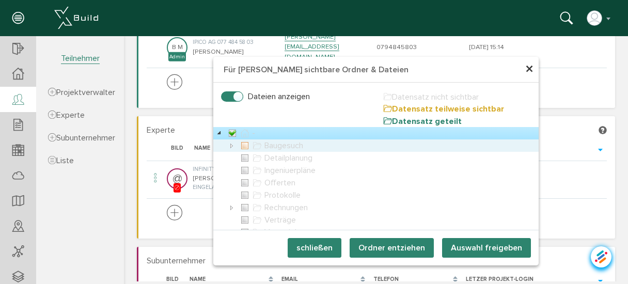
click at [242, 149] on icon at bounding box center [245, 145] width 12 height 12
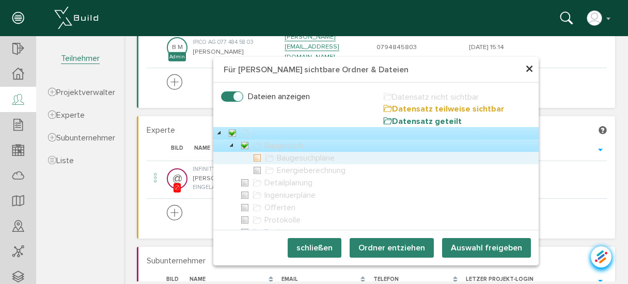
click at [254, 157] on icon at bounding box center [257, 158] width 12 height 12
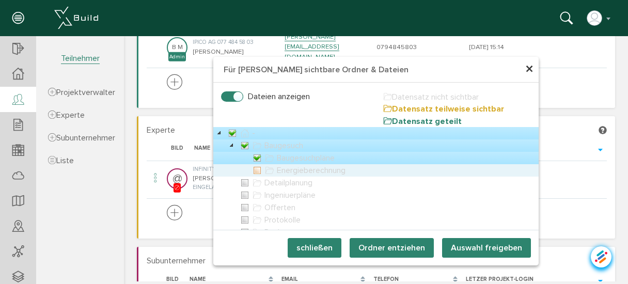
click at [255, 168] on icon at bounding box center [257, 170] width 12 height 12
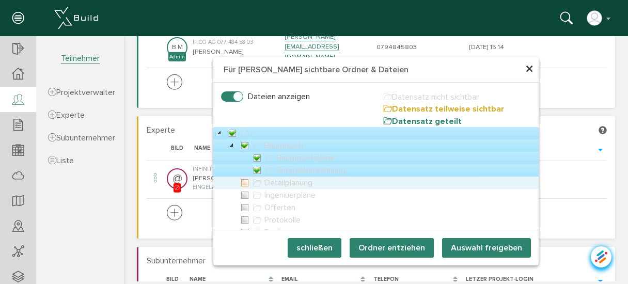
click at [243, 186] on icon at bounding box center [245, 183] width 12 height 12
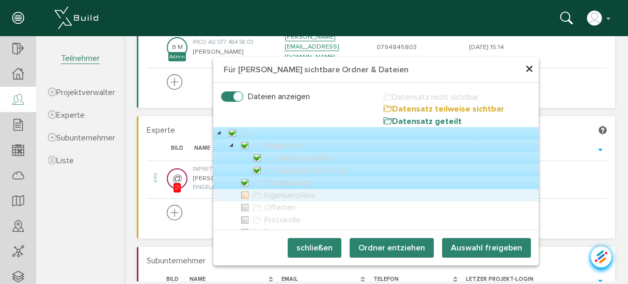
click at [242, 196] on icon at bounding box center [245, 195] width 12 height 12
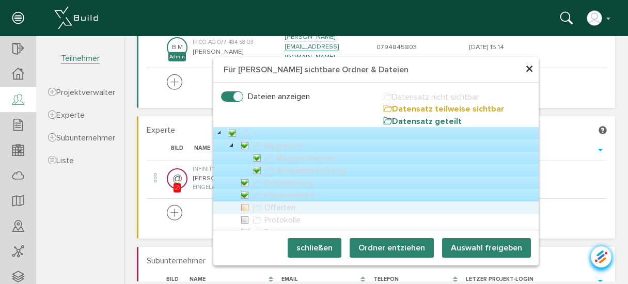
click at [242, 207] on icon at bounding box center [245, 207] width 12 height 12
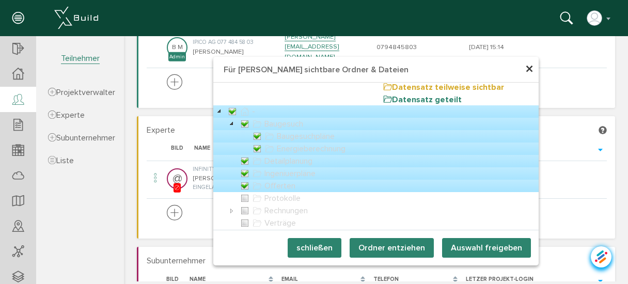
scroll to position [41, 0]
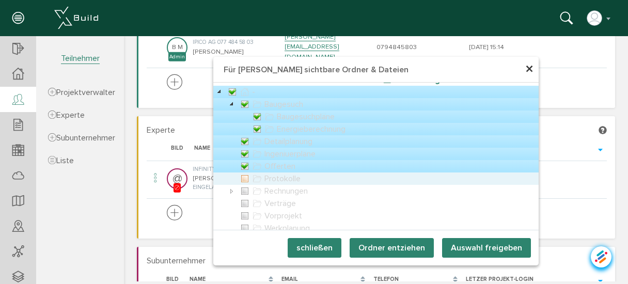
click at [241, 180] on icon at bounding box center [245, 179] width 12 height 12
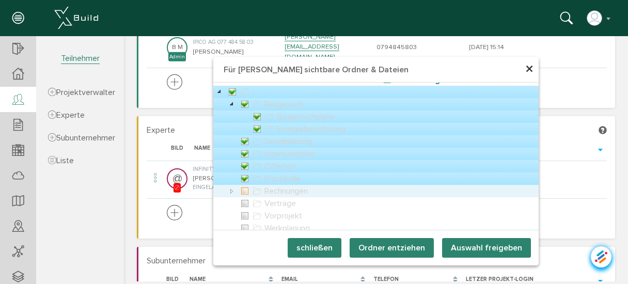
click at [241, 190] on icon at bounding box center [245, 191] width 12 height 12
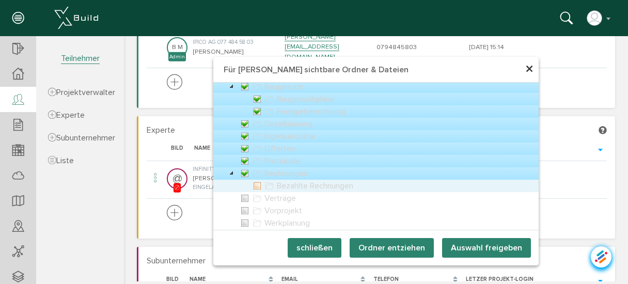
scroll to position [59, 0]
click at [255, 186] on icon at bounding box center [257, 186] width 12 height 12
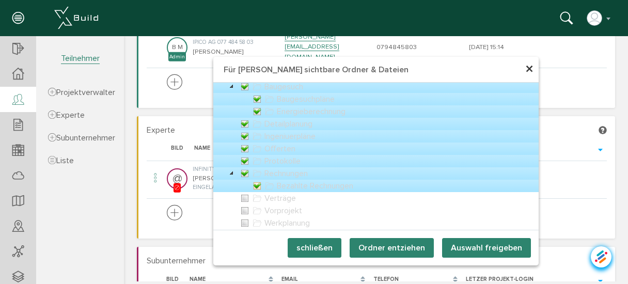
scroll to position [165, 0]
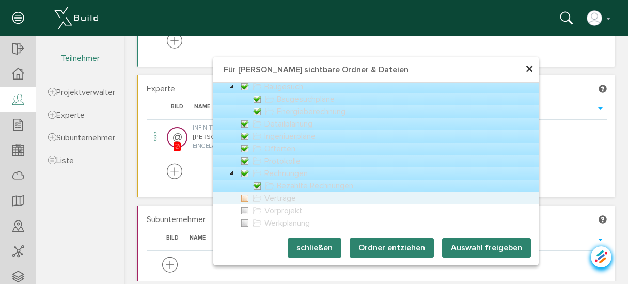
click at [241, 197] on icon at bounding box center [245, 198] width 12 height 12
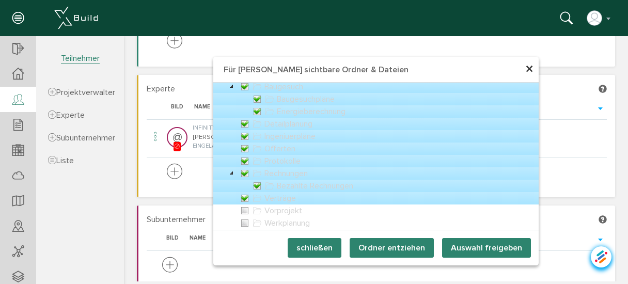
scroll to position [207, 0]
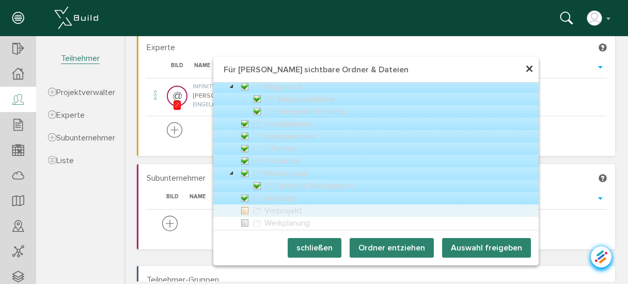
click at [243, 210] on icon at bounding box center [245, 211] width 12 height 12
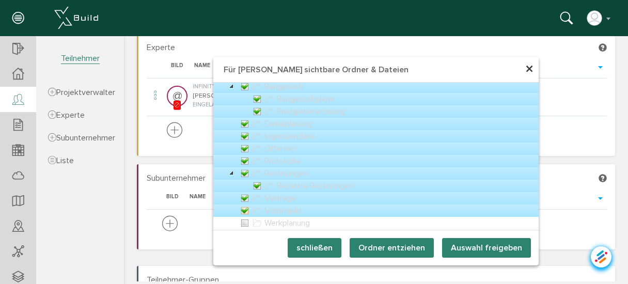
click at [243, 209] on icon at bounding box center [245, 211] width 12 height 12
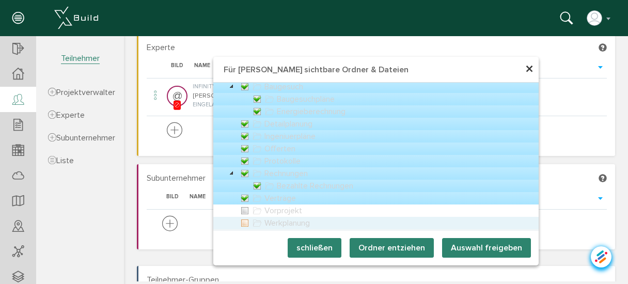
click at [245, 223] on icon at bounding box center [245, 223] width 12 height 12
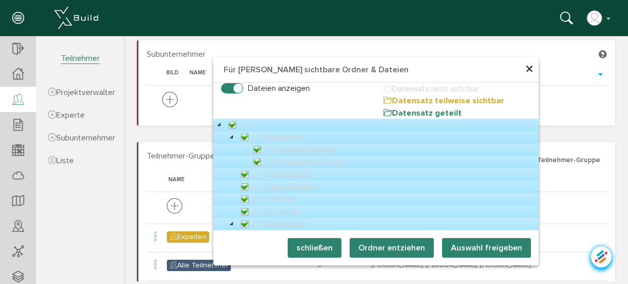
scroll to position [0, 0]
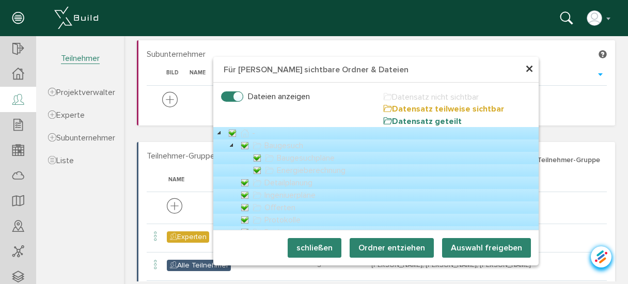
click at [466, 242] on button "Auswahl freigeben" at bounding box center [486, 248] width 89 height 20
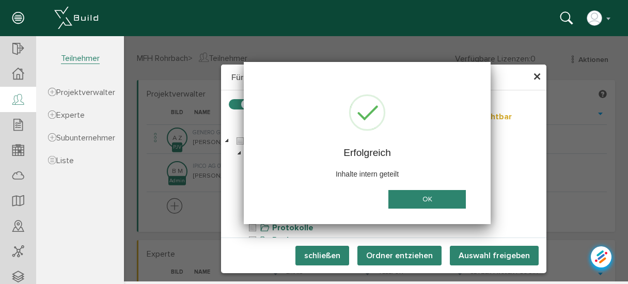
click at [430, 198] on button "OK" at bounding box center [426, 199] width 77 height 19
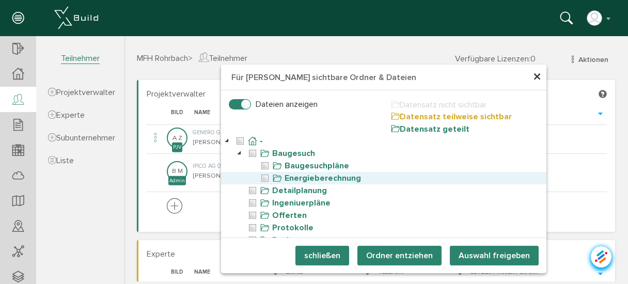
scroll to position [41, 0]
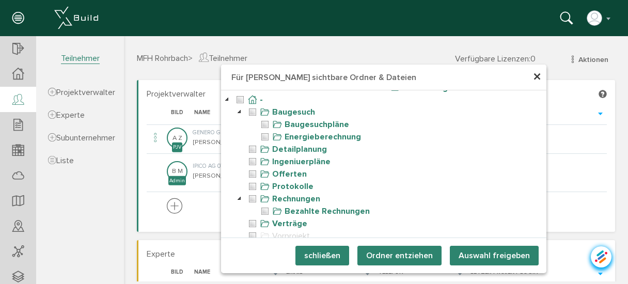
click at [535, 75] on span "×" at bounding box center [537, 77] width 8 height 20
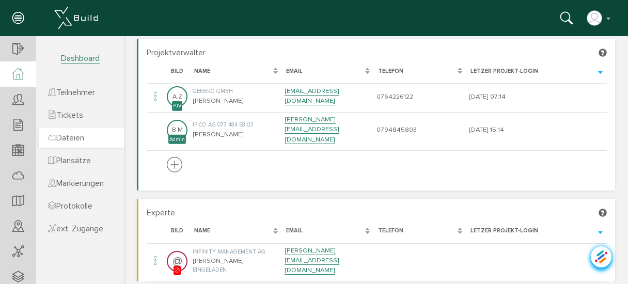
click at [73, 141] on span "Dateien" at bounding box center [66, 138] width 36 height 10
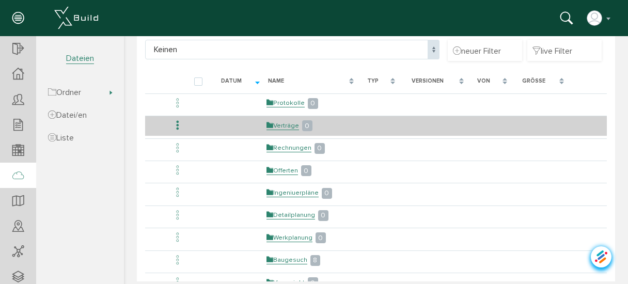
scroll to position [83, 0]
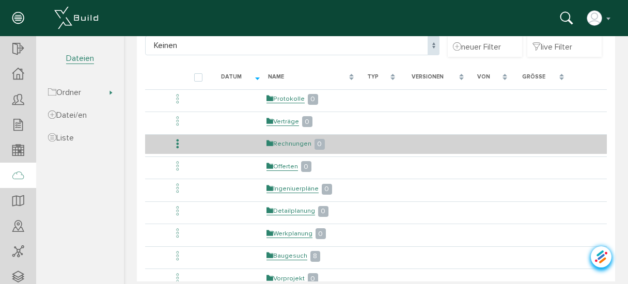
click at [288, 142] on link "Rechnungen" at bounding box center [289, 143] width 45 height 9
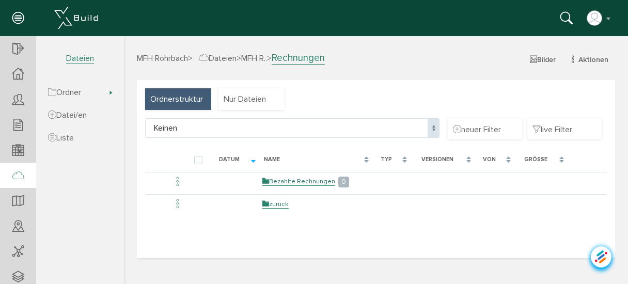
scroll to position [0, 0]
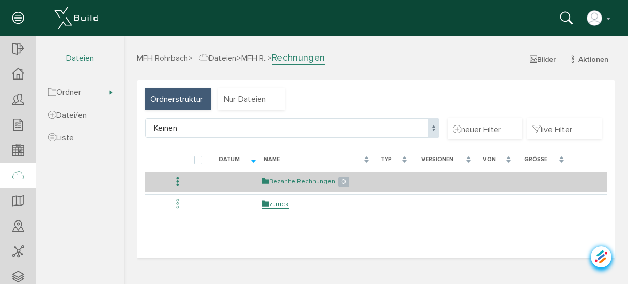
click at [295, 180] on link "Bezahlte Rechnungen" at bounding box center [298, 181] width 73 height 9
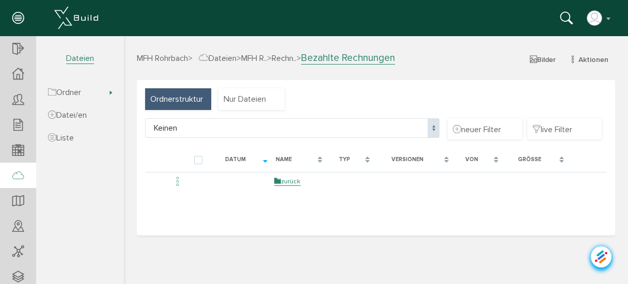
click at [295, 180] on link "zurück" at bounding box center [287, 181] width 26 height 9
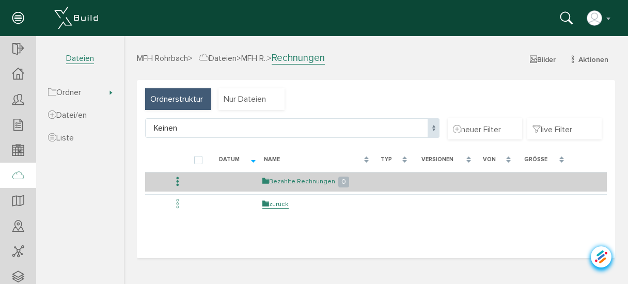
drag, startPoint x: 304, startPoint y: 180, endPoint x: 340, endPoint y: 199, distance: 40.7
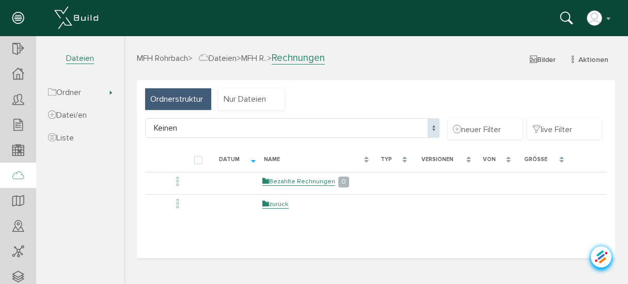
click at [304, 180] on link "Bezahlte Rechnungen" at bounding box center [298, 181] width 73 height 9
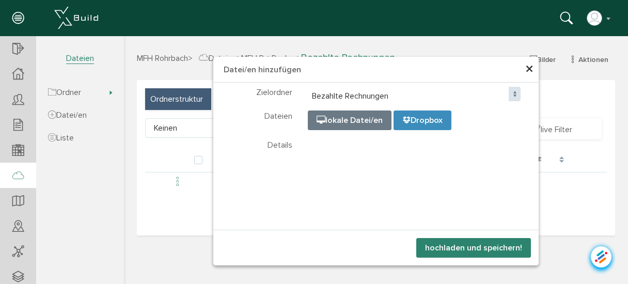
select select "D-6895f3995d05f4_70998060"
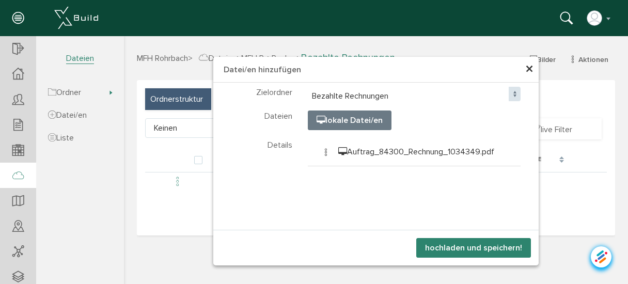
click at [457, 246] on button "hochladen und speichern!" at bounding box center [473, 248] width 115 height 20
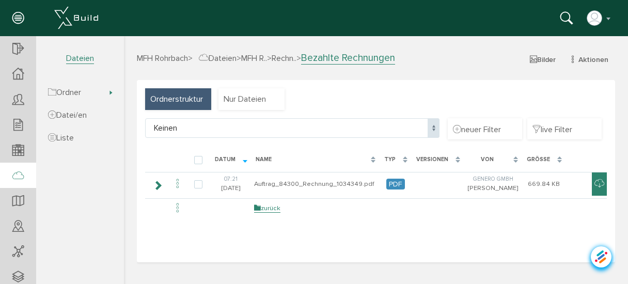
click at [181, 60] on span "MFH Rohrbach" at bounding box center [162, 58] width 51 height 10
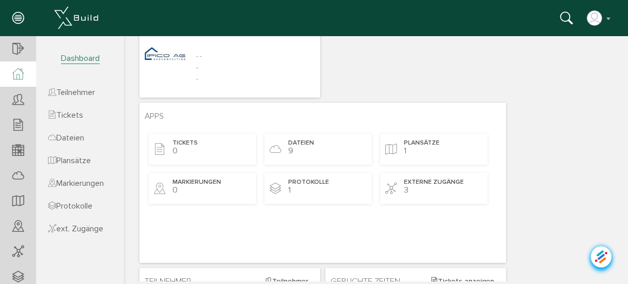
scroll to position [83, 0]
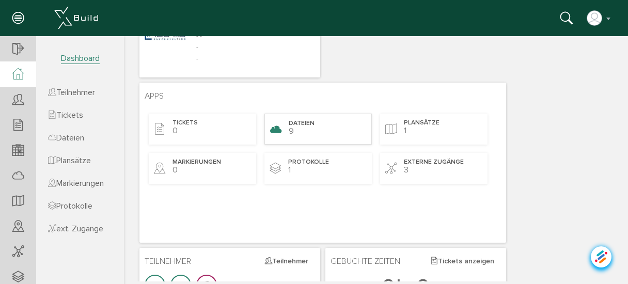
click at [300, 119] on span "Dateien" at bounding box center [302, 123] width 26 height 9
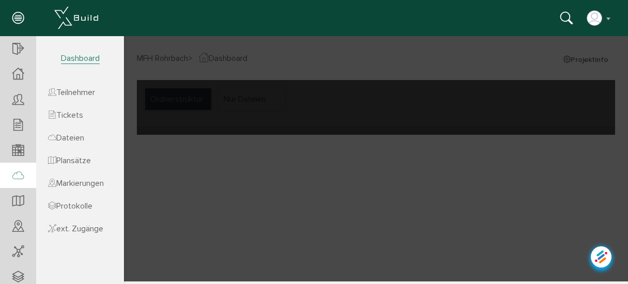
scroll to position [0, 0]
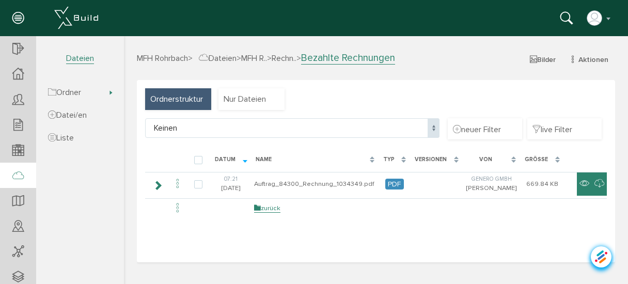
click at [272, 52] on h3 "MFH Rohrbach > Dateien > MFH R.. > Rechn.. > Bezahlte Rechnungen Bilder Aktione…" at bounding box center [376, 58] width 478 height 12
click at [232, 56] on span "Dateien" at bounding box center [218, 58] width 38 height 10
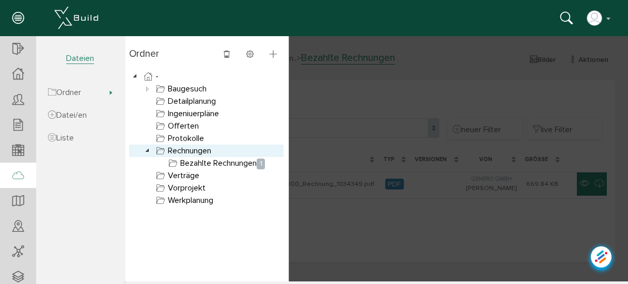
click at [146, 150] on icon at bounding box center [148, 151] width 12 height 12
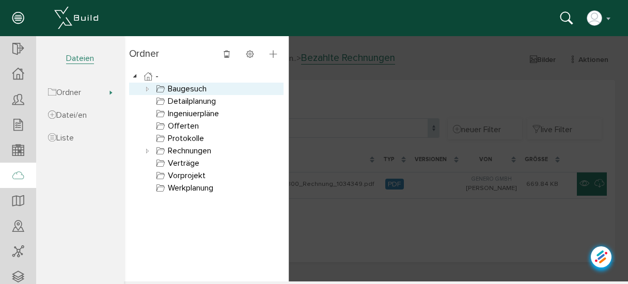
click at [175, 87] on link "Baugesuch" at bounding box center [181, 89] width 55 height 12
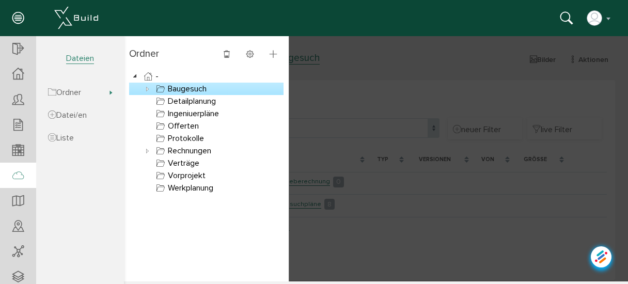
click at [145, 88] on icon at bounding box center [148, 89] width 12 height 12
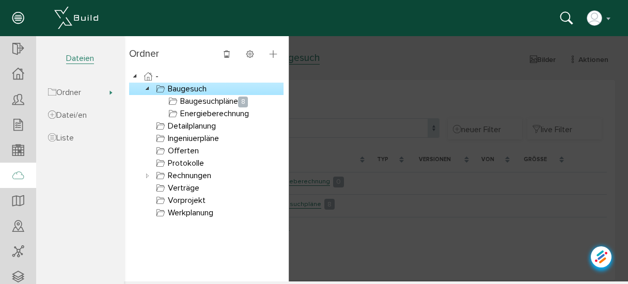
click at [195, 87] on link "Baugesuch" at bounding box center [181, 89] width 55 height 12
click at [273, 53] on icon at bounding box center [273, 54] width 7 height 9
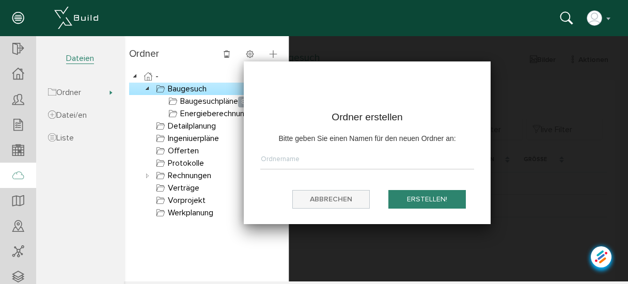
click at [334, 199] on button "Abbrechen" at bounding box center [330, 199] width 77 height 19
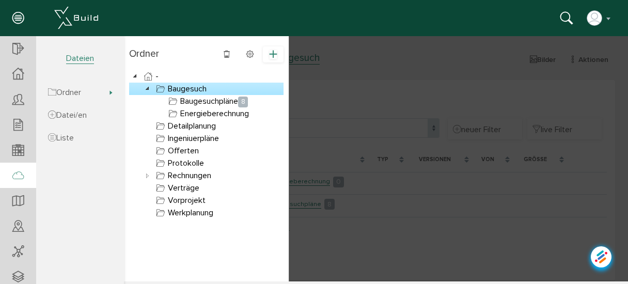
click at [273, 56] on icon at bounding box center [273, 54] width 7 height 9
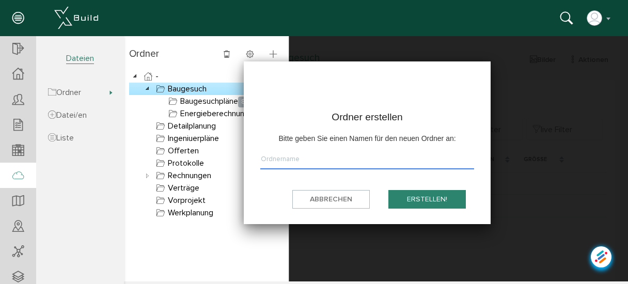
click at [325, 159] on input "text" at bounding box center [367, 161] width 214 height 15
type input "Reglemente"
click at [412, 196] on button "erstellen!" at bounding box center [426, 199] width 77 height 19
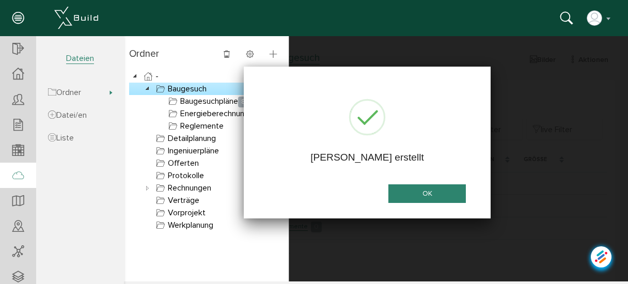
click at [412, 196] on button "OK" at bounding box center [426, 193] width 77 height 19
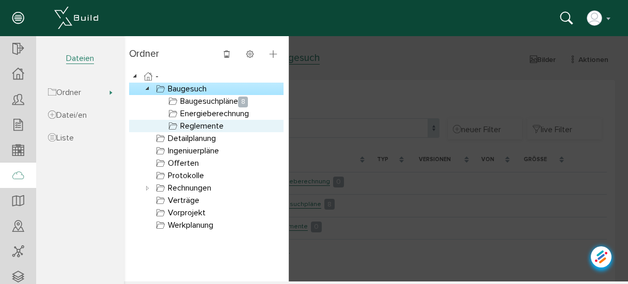
click at [201, 122] on link "Reglemente" at bounding box center [195, 126] width 59 height 12
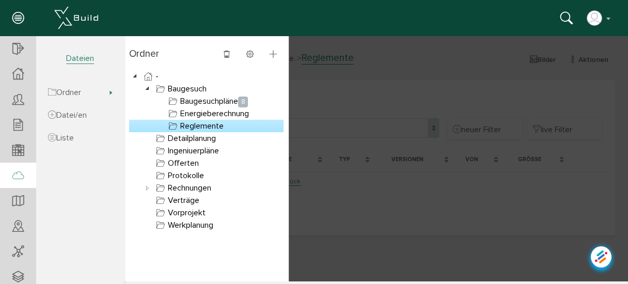
click at [373, 208] on div at bounding box center [376, 158] width 504 height 245
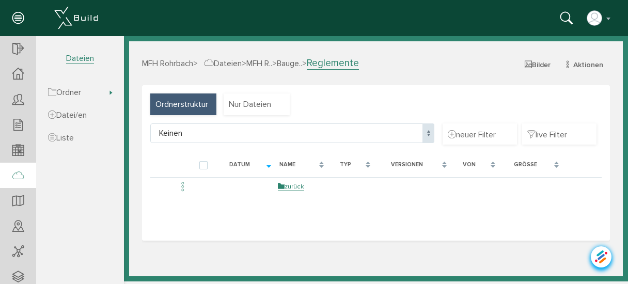
select select "D-689ec4fa78acd8_69619068"
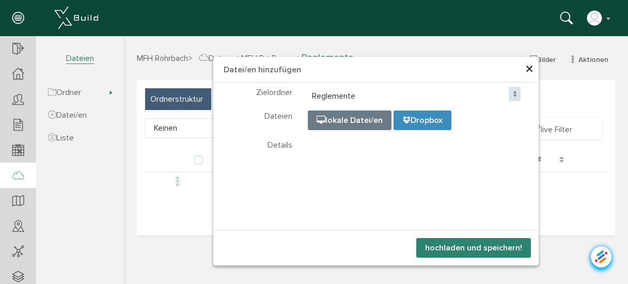
select select "D-689ec4fa78acd8_69619068"
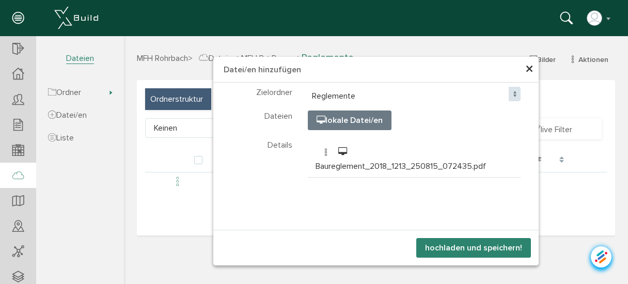
click at [469, 242] on button "hochladen und speichern!" at bounding box center [473, 248] width 115 height 20
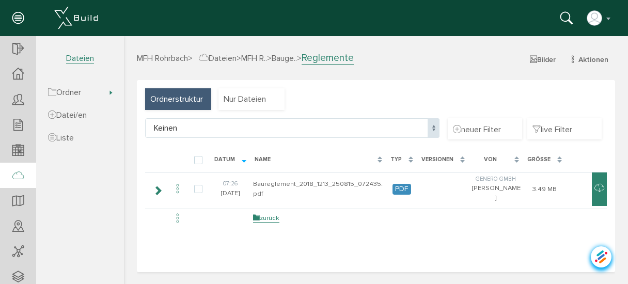
click at [182, 59] on span "MFH Rohrbach" at bounding box center [162, 58] width 51 height 10
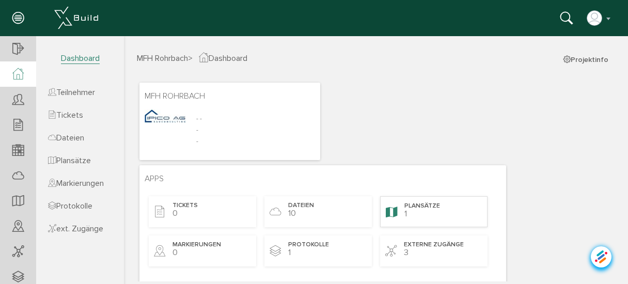
scroll to position [41, 0]
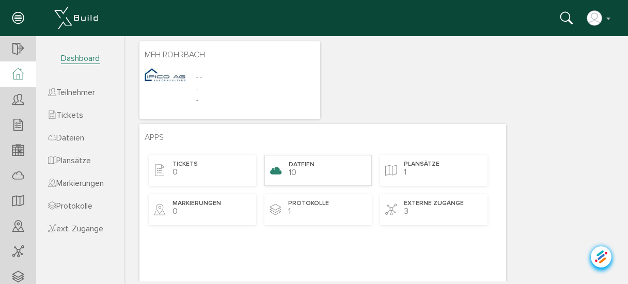
click at [302, 167] on span "Dateien" at bounding box center [302, 165] width 26 height 9
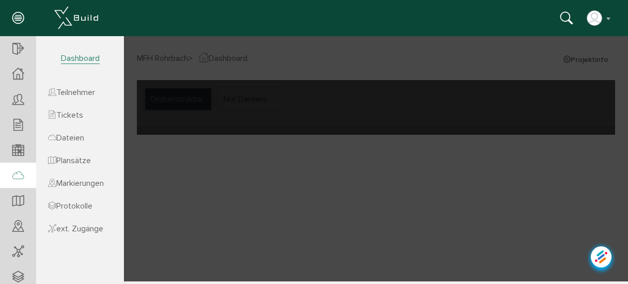
scroll to position [0, 0]
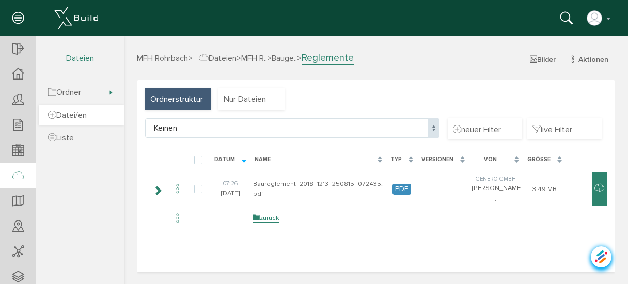
click at [76, 118] on span "Datei/en" at bounding box center [67, 115] width 39 height 10
select select "D-689ec4fa78acd8_69619068"
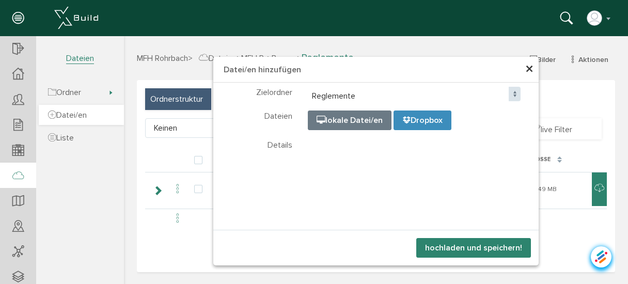
select select "D-689ec4fa78acd8_69619068"
click at [76, 118] on span "Datei/en" at bounding box center [67, 115] width 39 height 10
select select "D-689ec4fa78acd8_69619068"
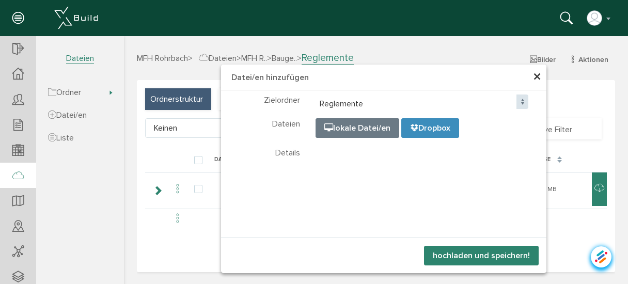
click at [536, 81] on span "×" at bounding box center [537, 77] width 8 height 20
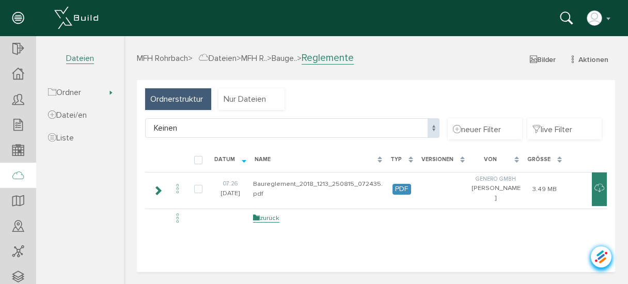
click at [229, 56] on span "Dateien" at bounding box center [218, 58] width 38 height 10
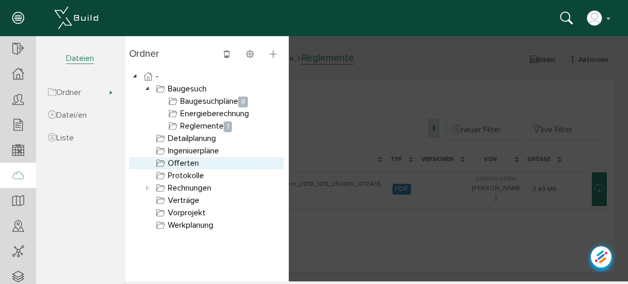
click at [192, 162] on link "Offerten" at bounding box center [177, 163] width 47 height 12
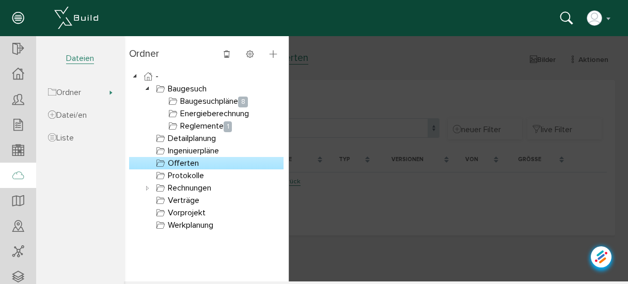
click at [367, 205] on div at bounding box center [376, 158] width 504 height 245
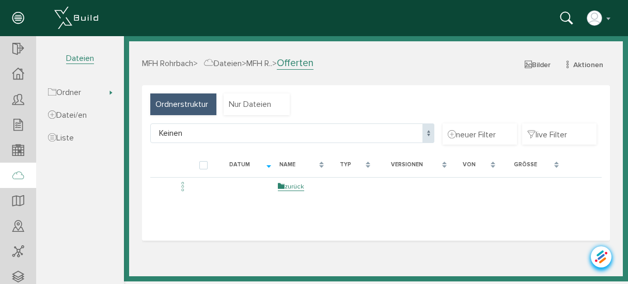
select select "D-6895f39952d0e8_48741093"
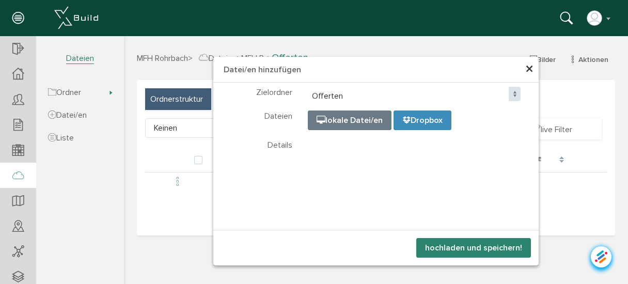
select select "D-6895f39952d0e8_48741093"
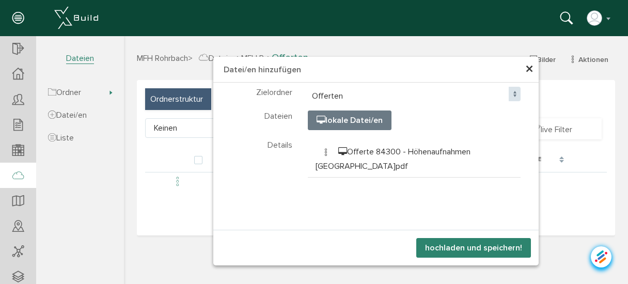
click at [471, 241] on button "hochladen und speichern!" at bounding box center [473, 248] width 115 height 20
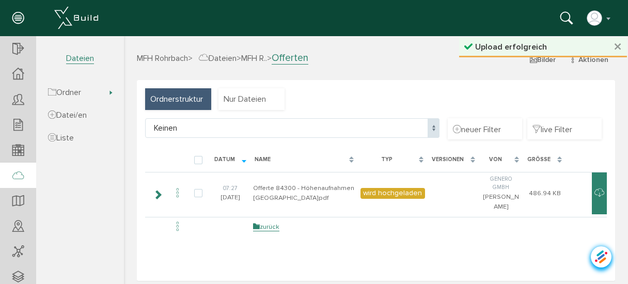
click at [232, 60] on span "Dateien" at bounding box center [218, 58] width 38 height 10
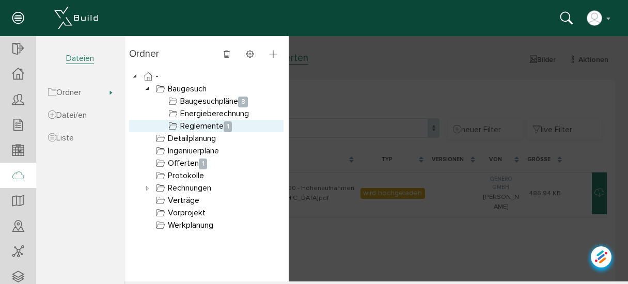
click at [183, 126] on link "Reglemente 1" at bounding box center [200, 126] width 68 height 12
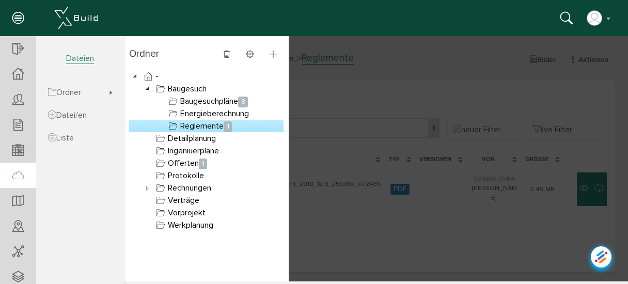
click at [347, 227] on div at bounding box center [376, 158] width 504 height 245
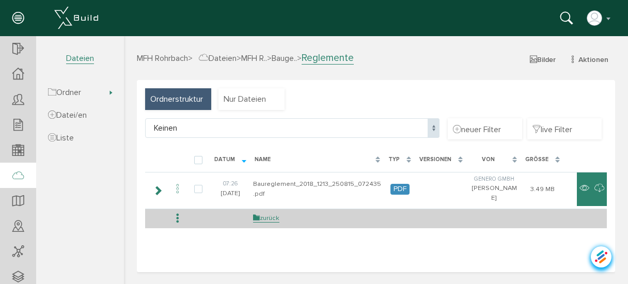
select select "D-689ec4fa78acd8_69619068"
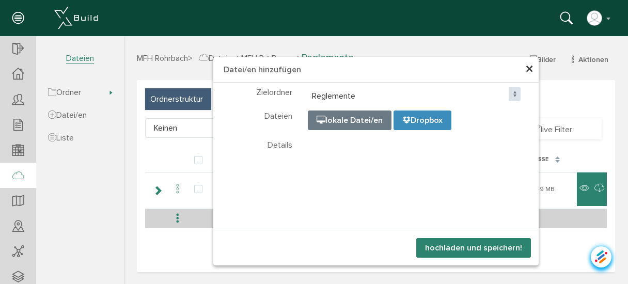
select select "D-689ec4fa78acd8_69619068"
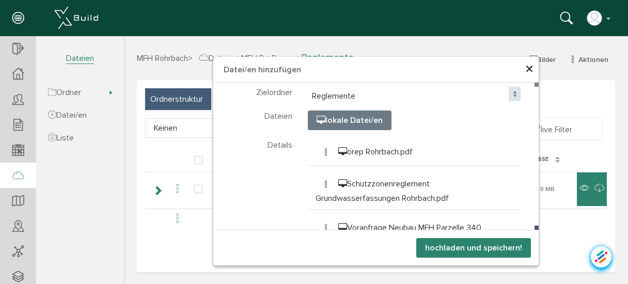
click at [462, 247] on button "hochladen und speichern!" at bounding box center [473, 248] width 115 height 20
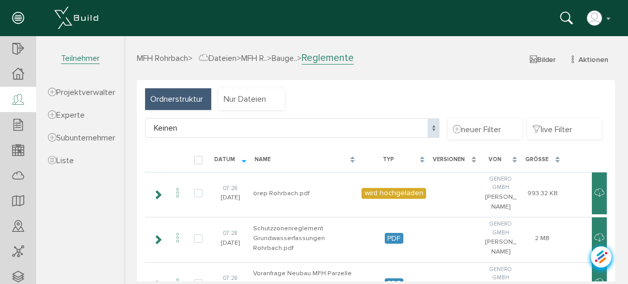
click at [22, 102] on icon at bounding box center [17, 100] width 11 height 14
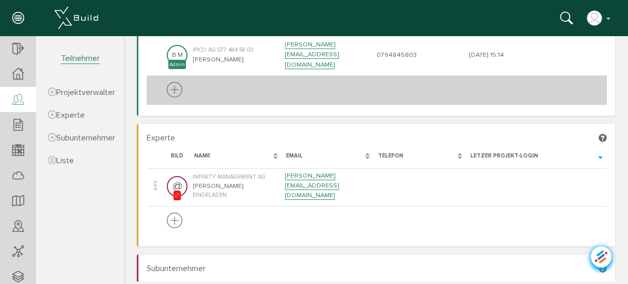
scroll to position [124, 0]
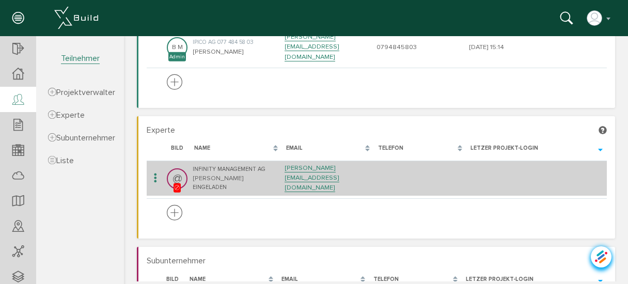
click at [154, 171] on icon at bounding box center [155, 178] width 12 height 14
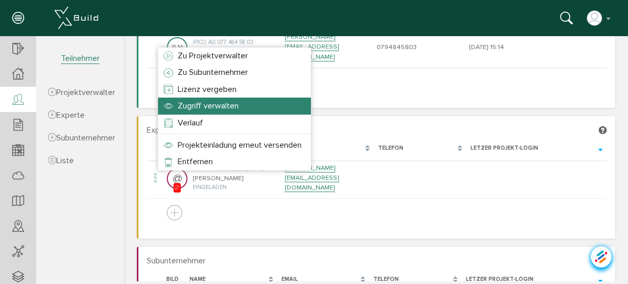
click at [204, 105] on span "Zugriff verwalten" at bounding box center [208, 106] width 61 height 10
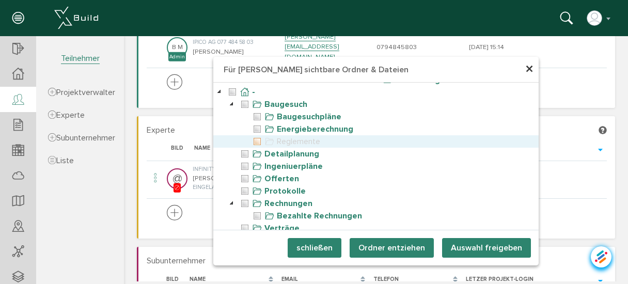
click at [254, 141] on icon at bounding box center [257, 141] width 12 height 12
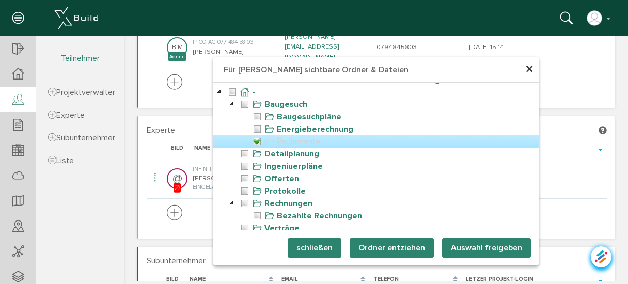
click at [472, 249] on button "Auswahl freigeben" at bounding box center [486, 248] width 89 height 20
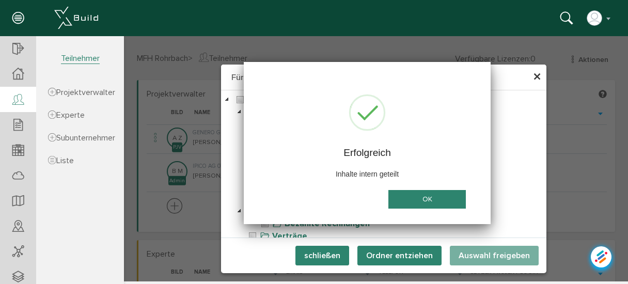
scroll to position [0, 0]
click at [440, 192] on button "OK" at bounding box center [426, 199] width 77 height 19
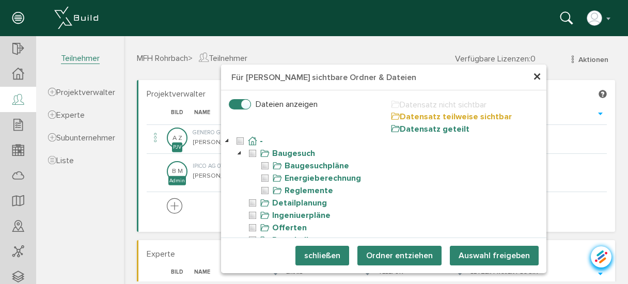
click at [319, 257] on button "schließen" at bounding box center [322, 256] width 54 height 20
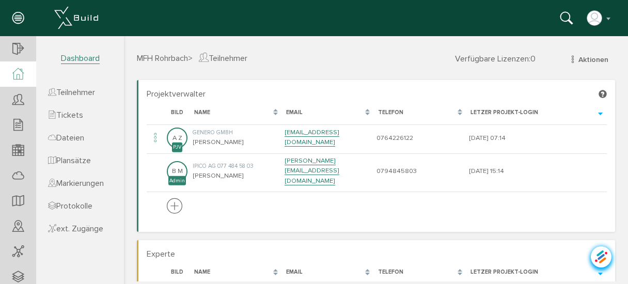
click at [14, 73] on icon at bounding box center [17, 74] width 11 height 12
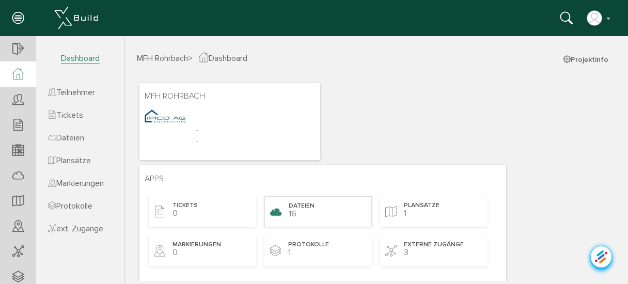
click at [295, 204] on span "Dateien" at bounding box center [302, 206] width 26 height 9
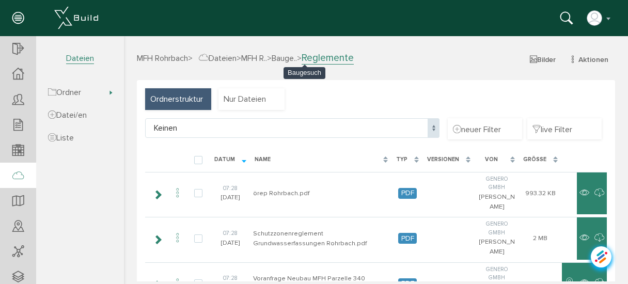
click at [297, 59] on span "Bauge.." at bounding box center [284, 58] width 25 height 10
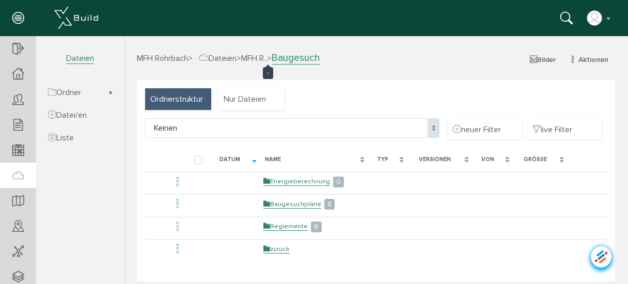
click at [267, 59] on span "MFH R.." at bounding box center [254, 58] width 26 height 10
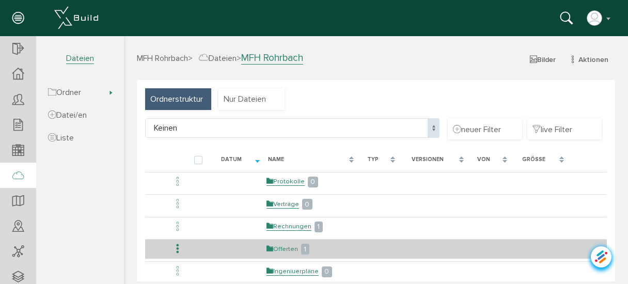
click at [291, 247] on link "Offerten" at bounding box center [283, 249] width 32 height 9
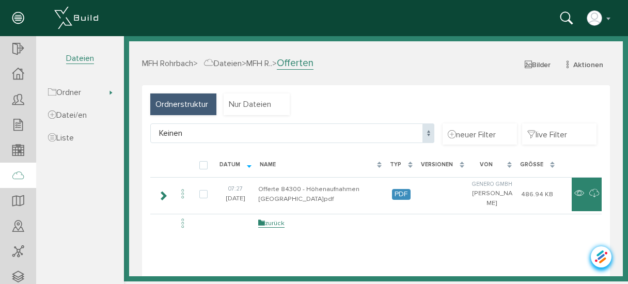
select select "D-6895f39952d0e8_48741093"
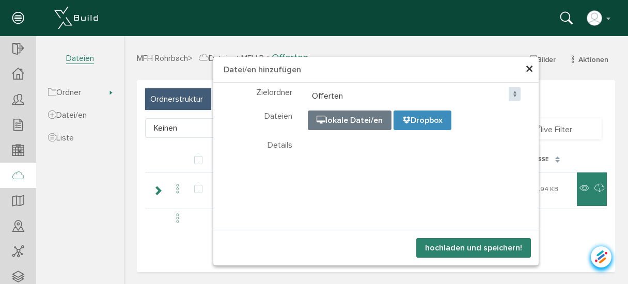
select select "D-6895f39952d0e8_48741093"
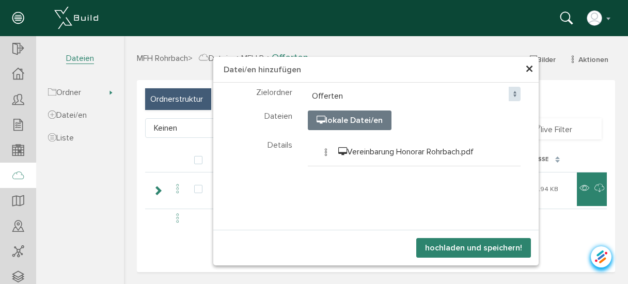
click at [465, 248] on button "hochladen und speichern!" at bounding box center [473, 248] width 115 height 20
